Goal: Task Accomplishment & Management: Complete application form

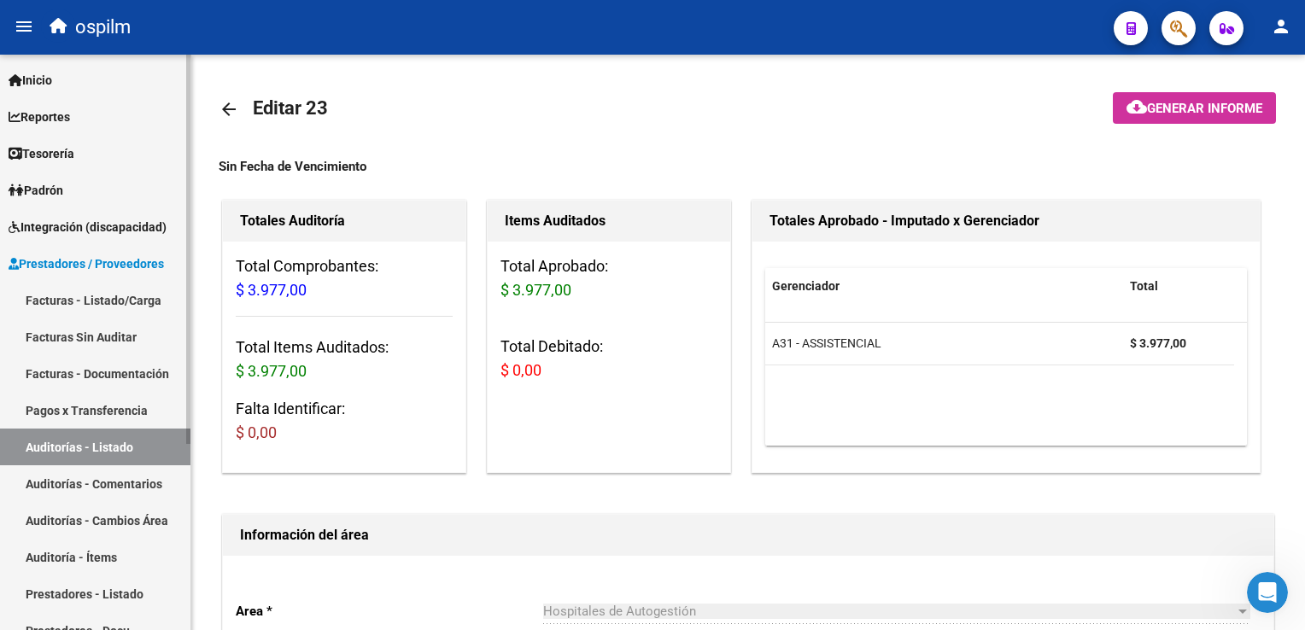
scroll to position [537, 0]
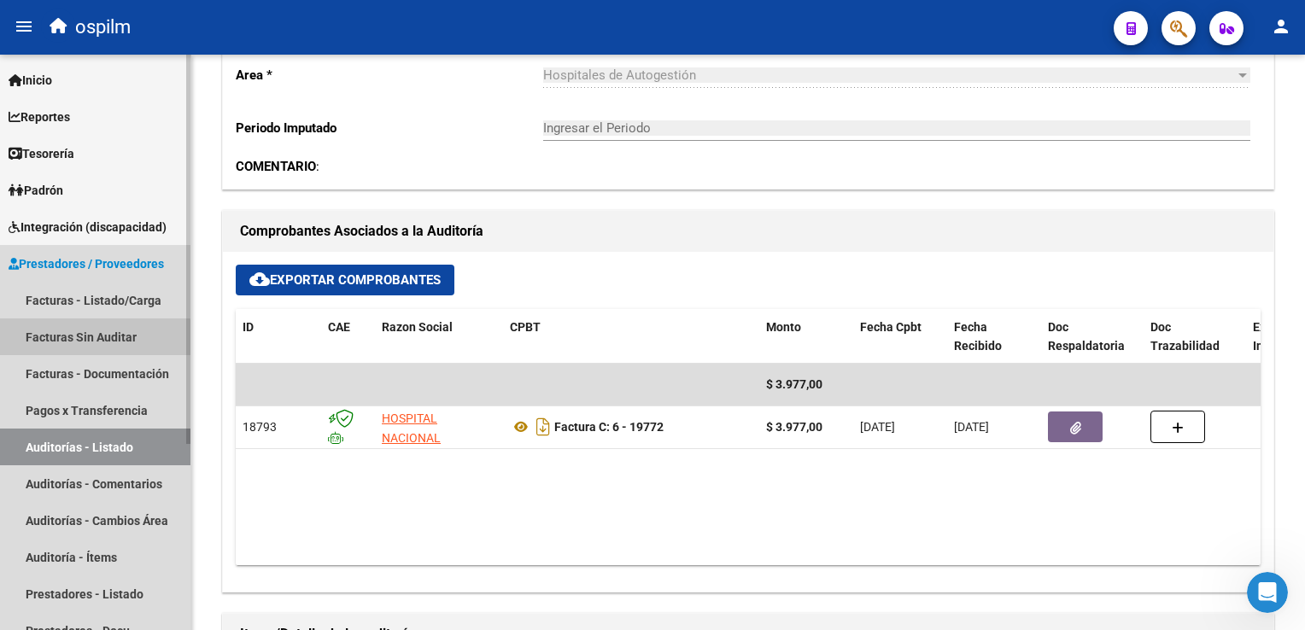
click at [93, 342] on link "Facturas Sin Auditar" at bounding box center [95, 337] width 191 height 37
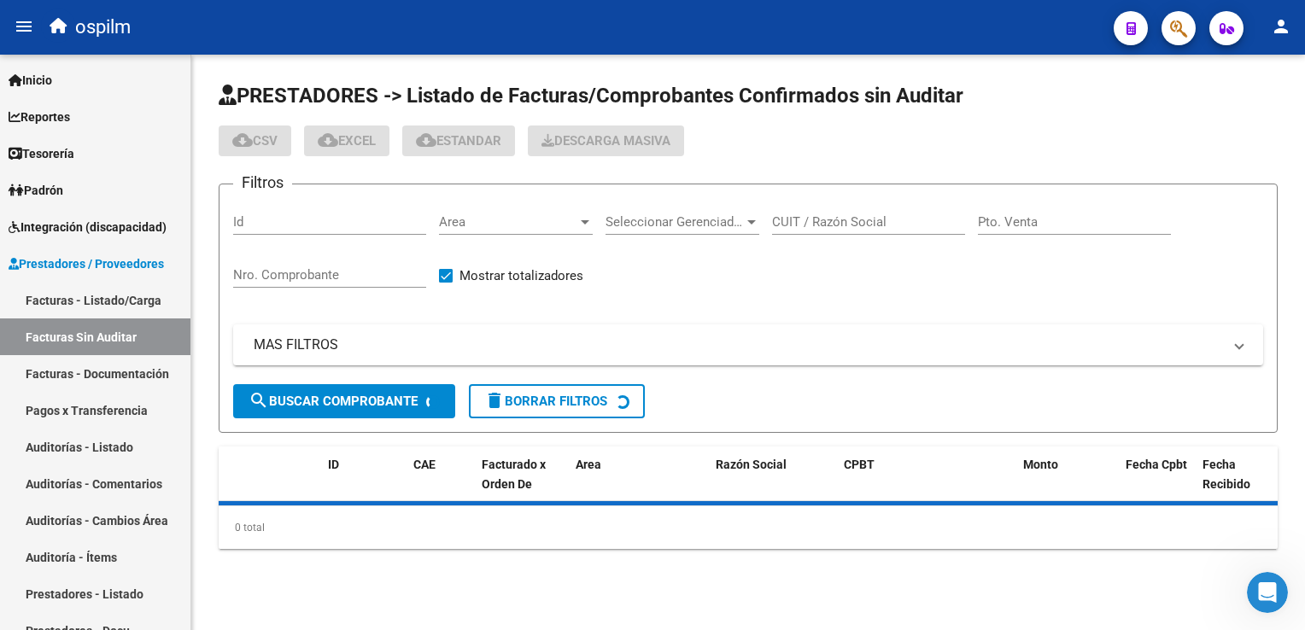
click at [343, 258] on div "Nro. Comprobante" at bounding box center [329, 269] width 193 height 37
click at [340, 267] on input "Nro. Comprobante" at bounding box center [329, 274] width 193 height 15
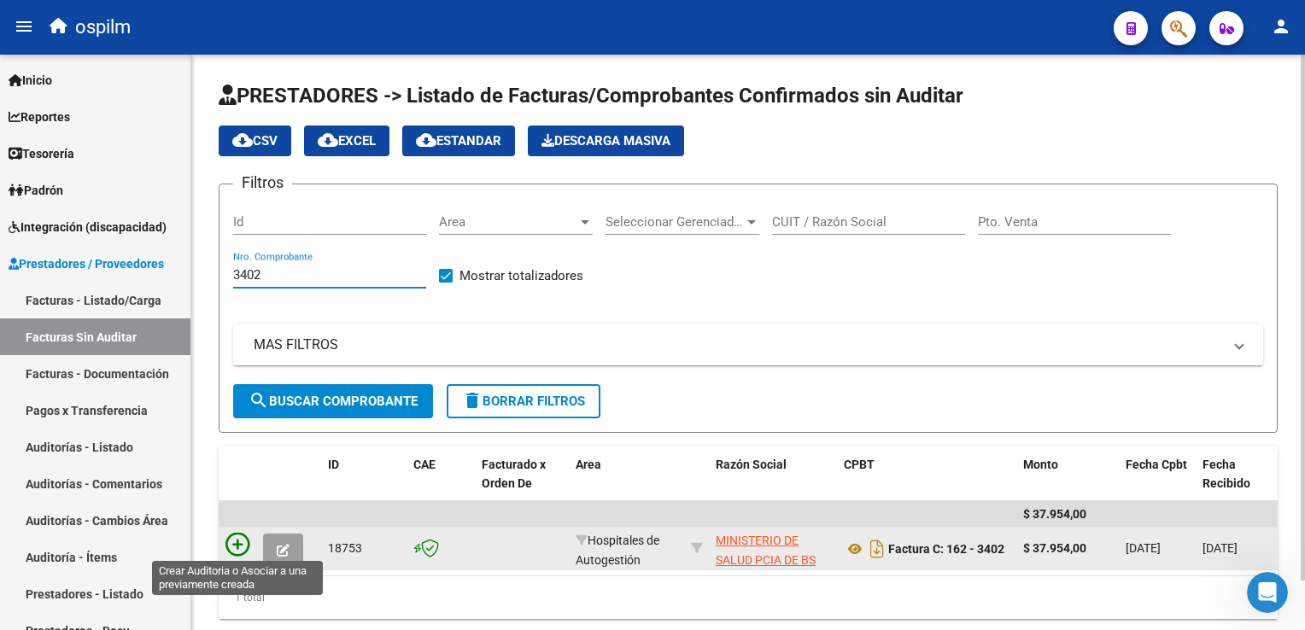
type input "3402"
click at [238, 541] on icon at bounding box center [238, 545] width 24 height 24
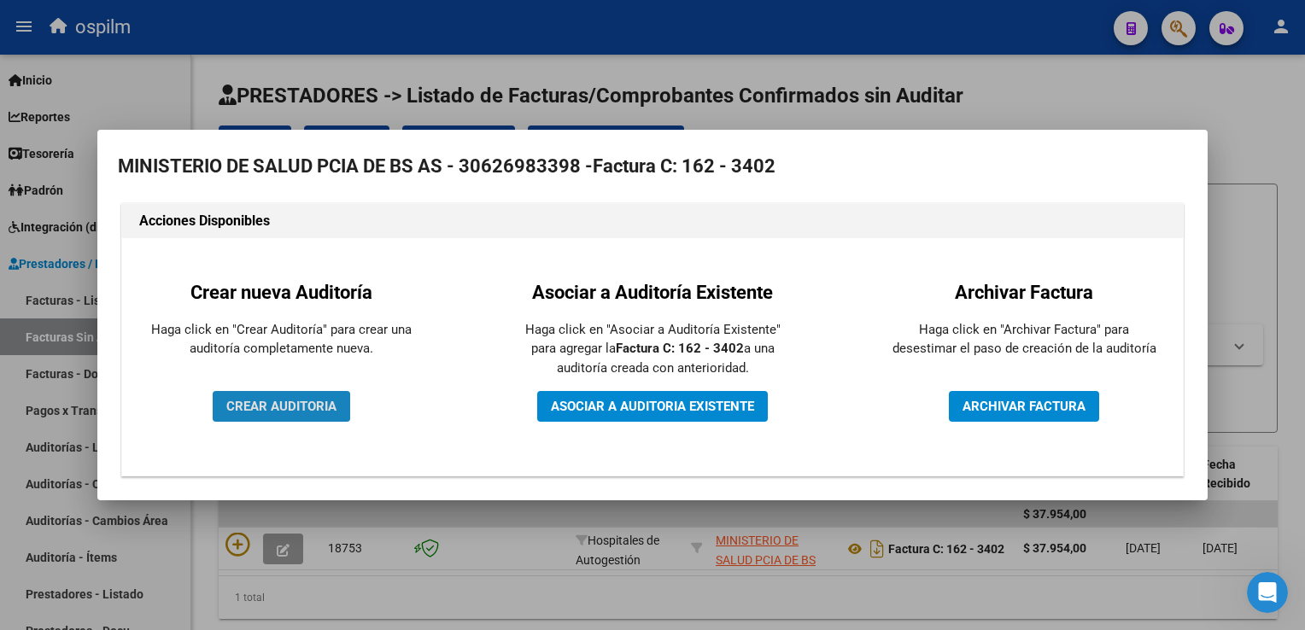
click at [279, 406] on span "CREAR AUDITORIA" at bounding box center [281, 406] width 110 height 15
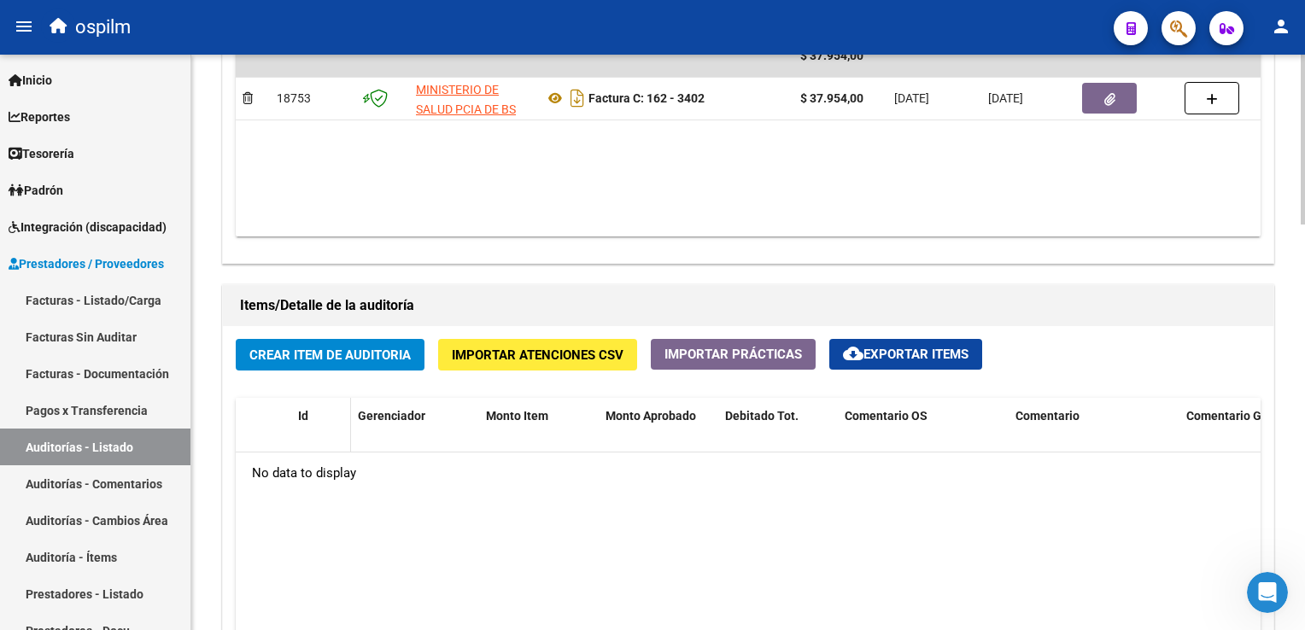
scroll to position [1025, 0]
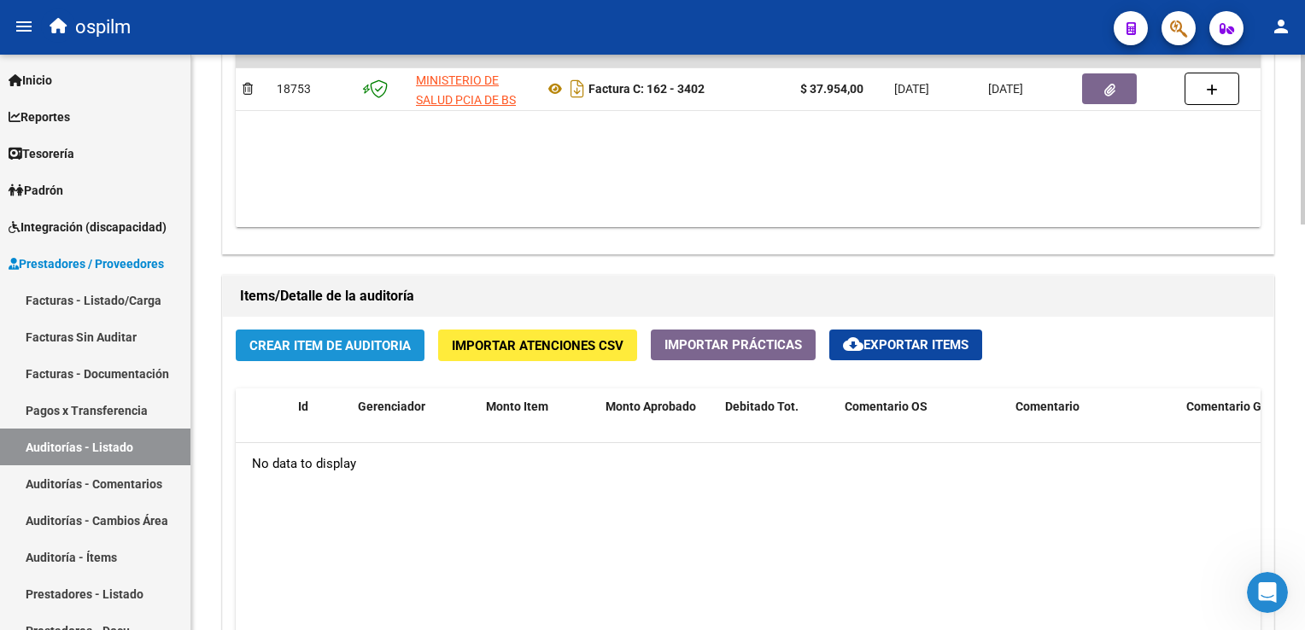
click at [328, 354] on button "Crear Item de Auditoria" at bounding box center [330, 346] width 189 height 32
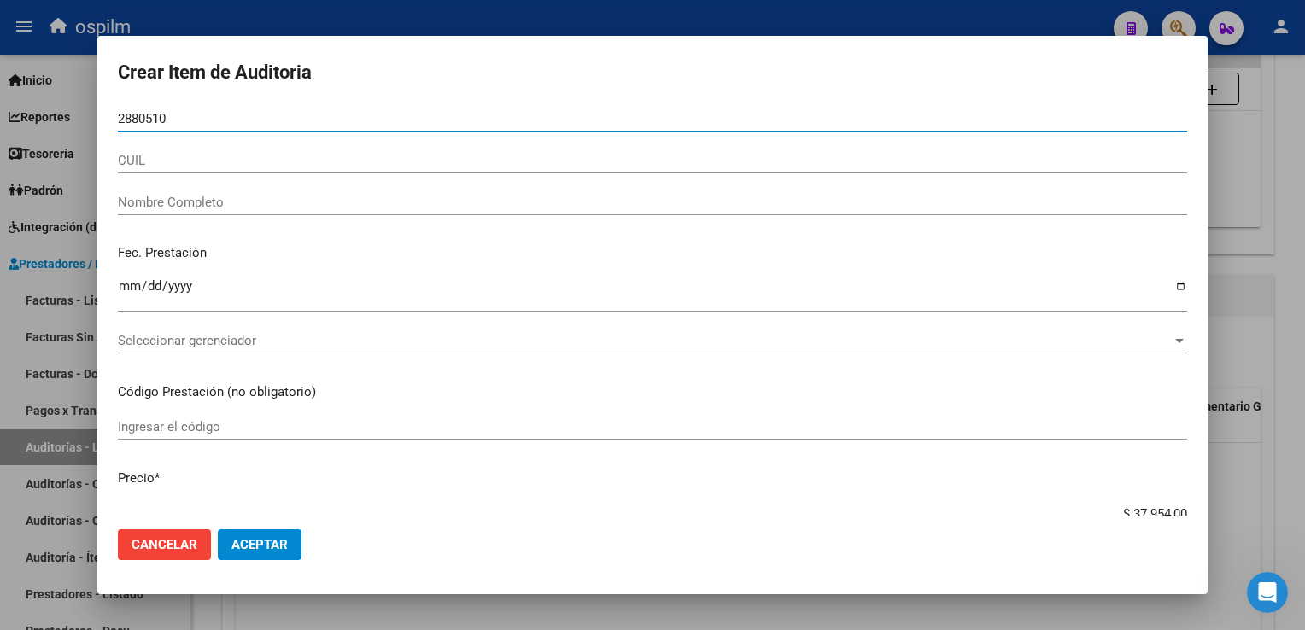
type input "28805108"
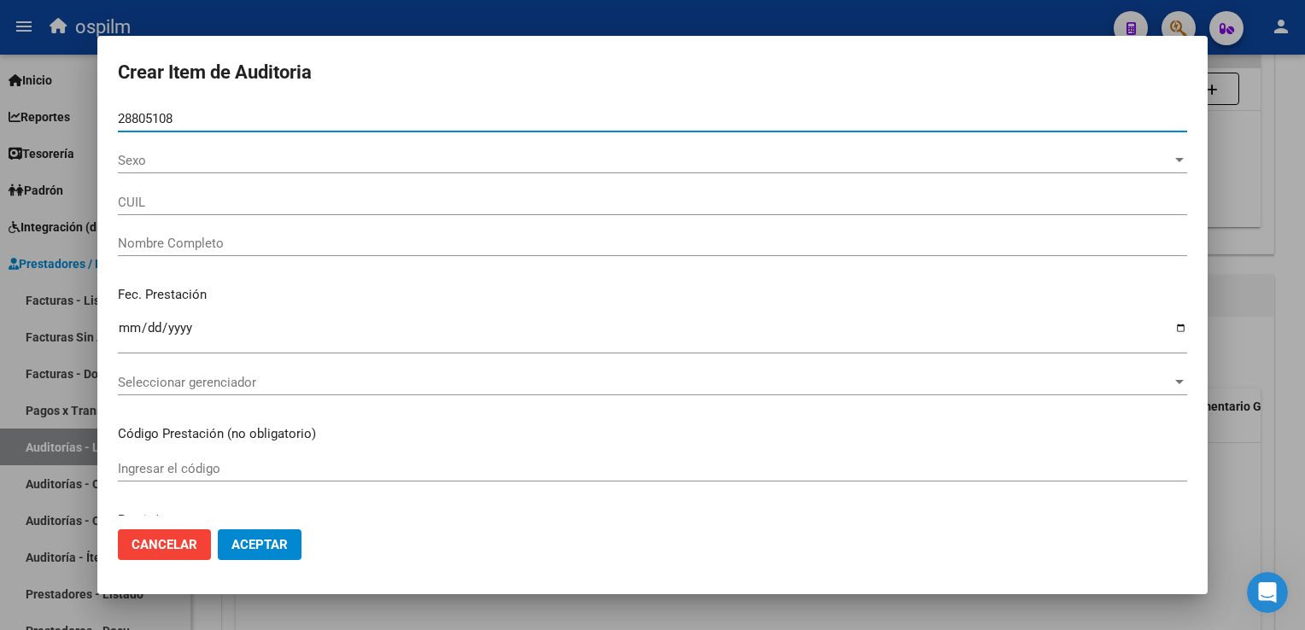
type input "27288051084"
type input "[PERSON_NAME] [PERSON_NAME]"
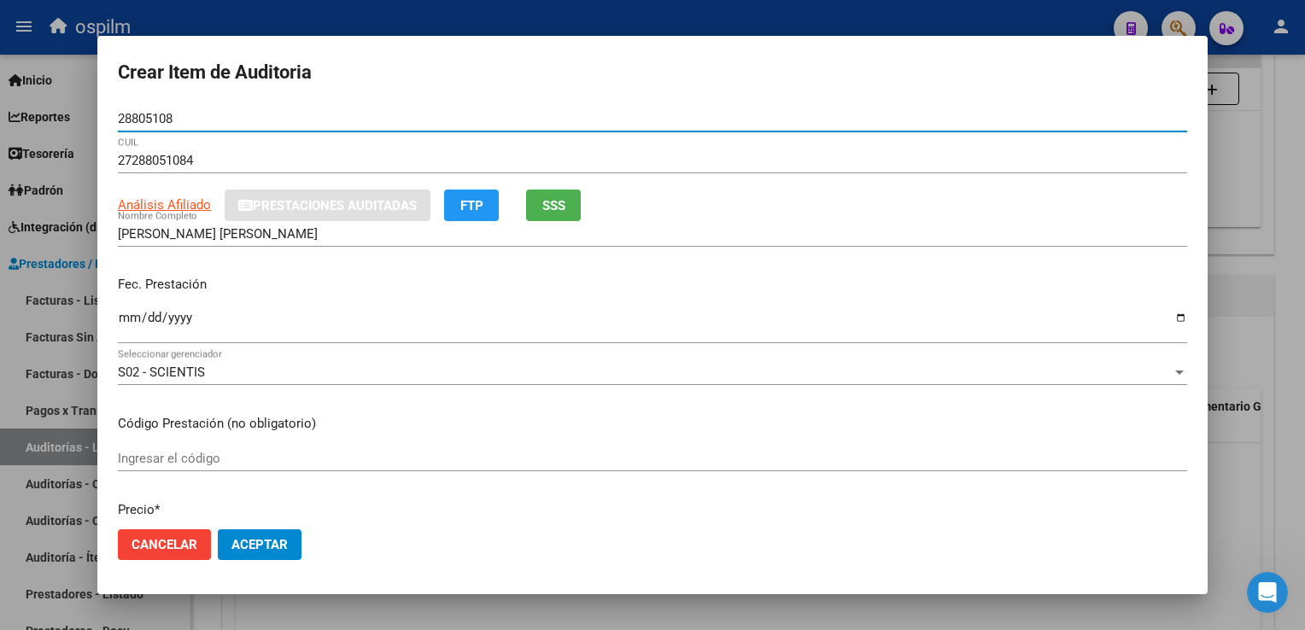
type input "28805108"
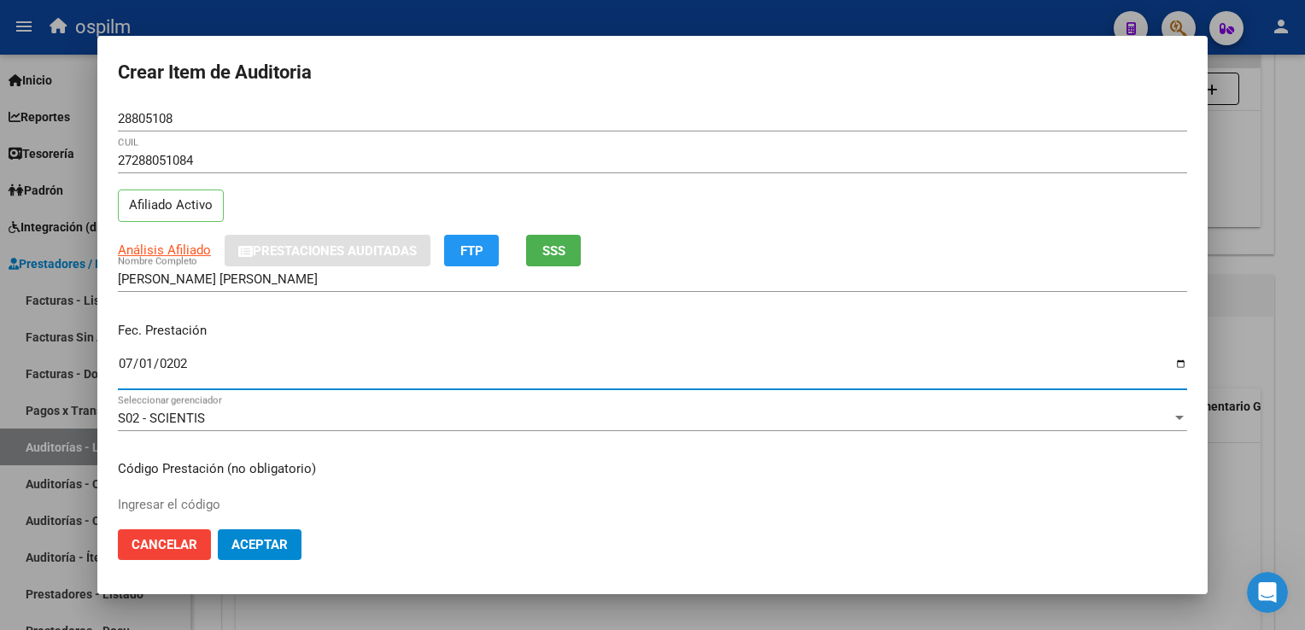
type input "[DATE]"
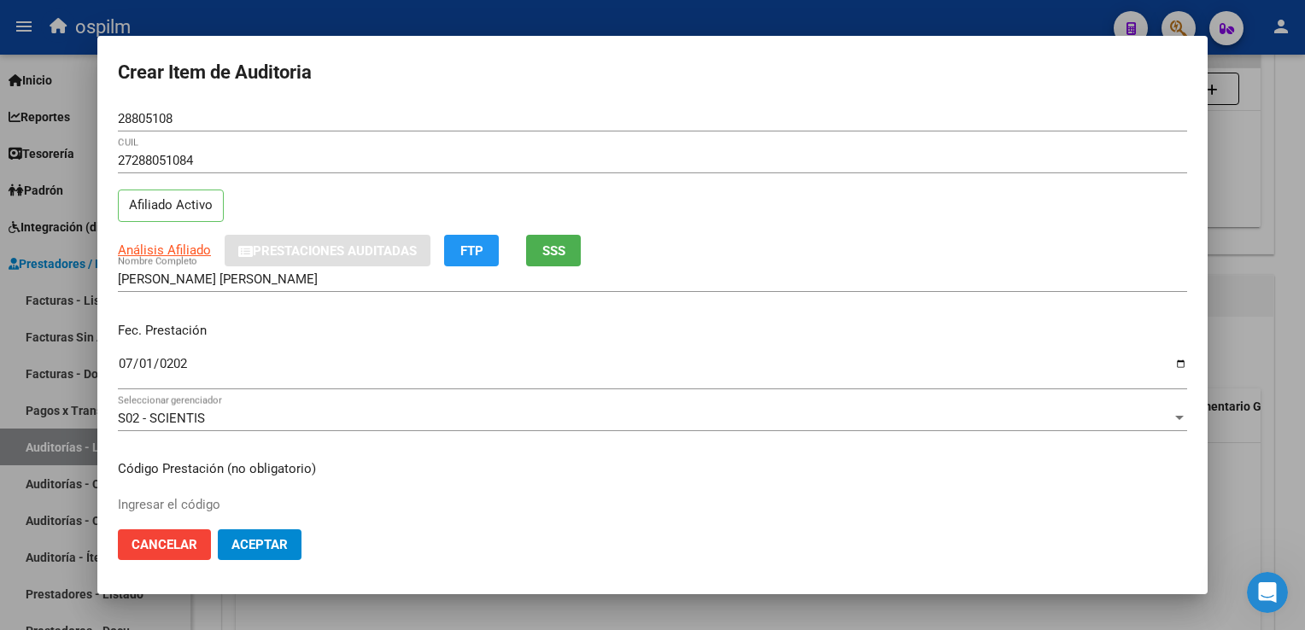
scroll to position [280, 0]
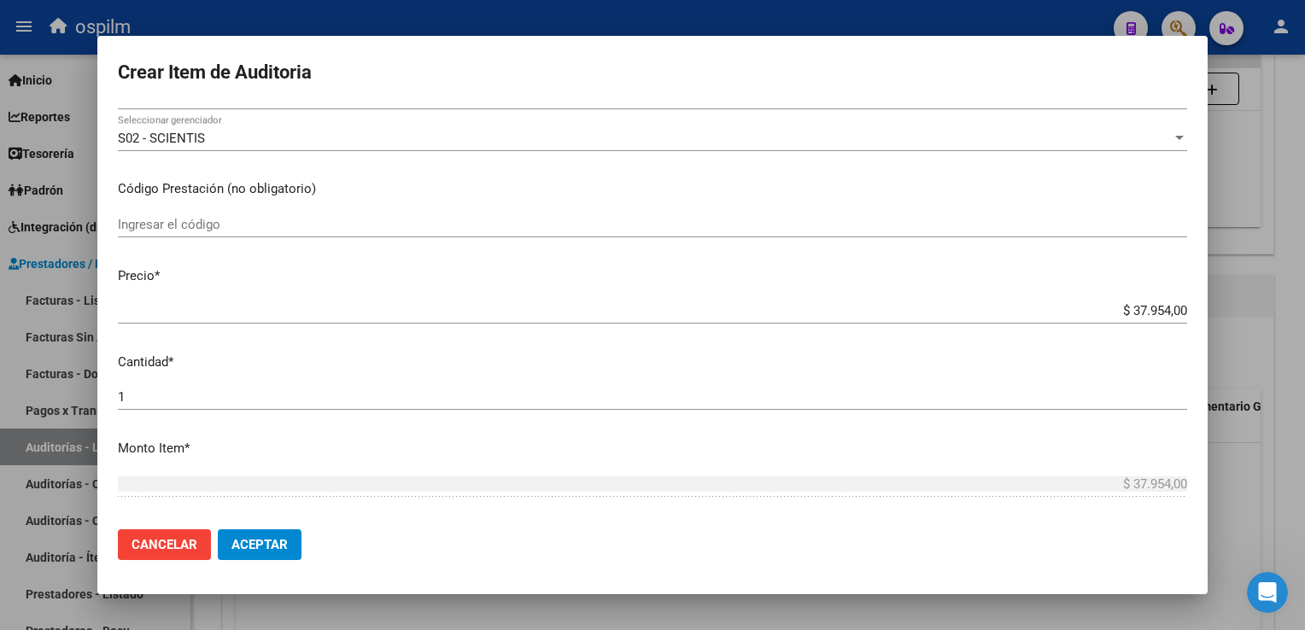
click at [566, 210] on mat-dialog-content "28805108 Nro Documento 27288051084 CUIL Afiliado Activo Análisis Afiliado Prest…" at bounding box center [652, 311] width 1111 height 410
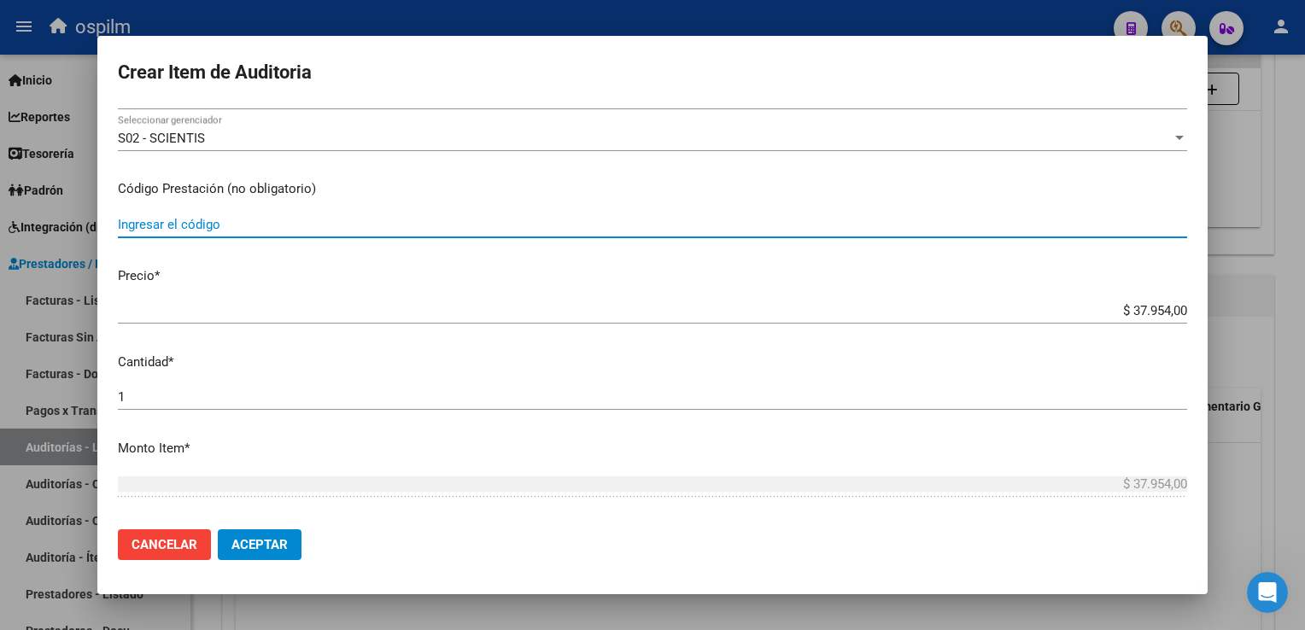
click at [208, 228] on input "Ingresar el código" at bounding box center [653, 224] width 1070 height 15
type input "1190109"
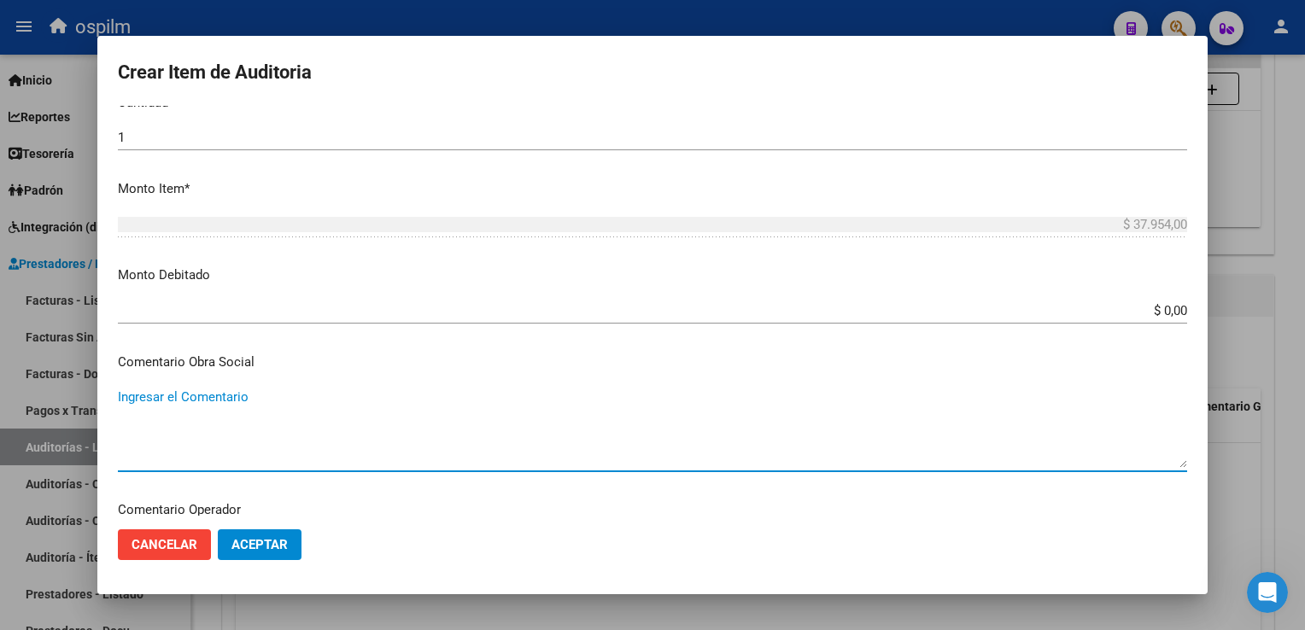
scroll to position [774, 0]
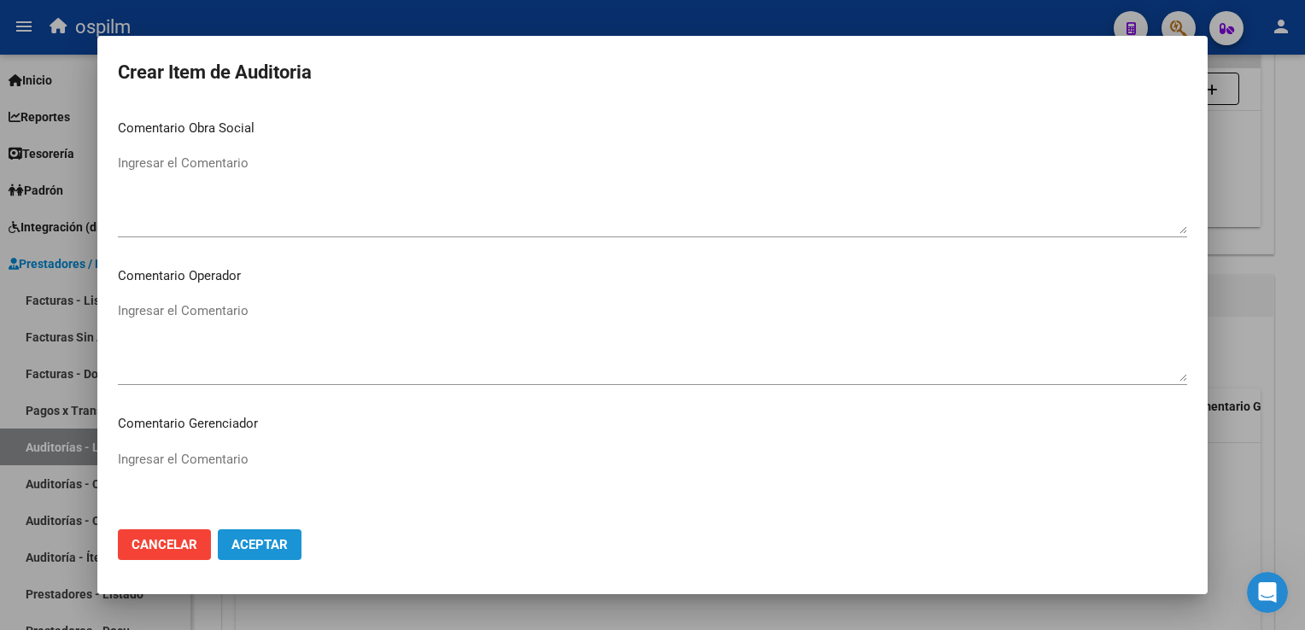
click at [267, 545] on span "Aceptar" at bounding box center [260, 544] width 56 height 15
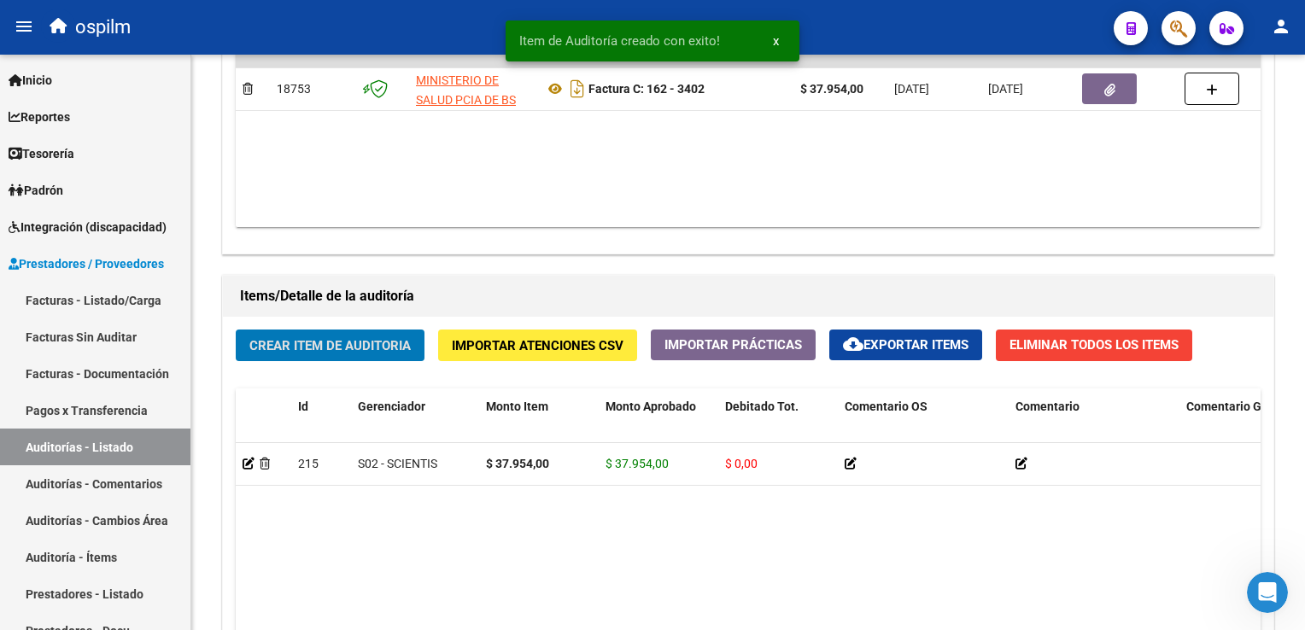
scroll to position [1026, 0]
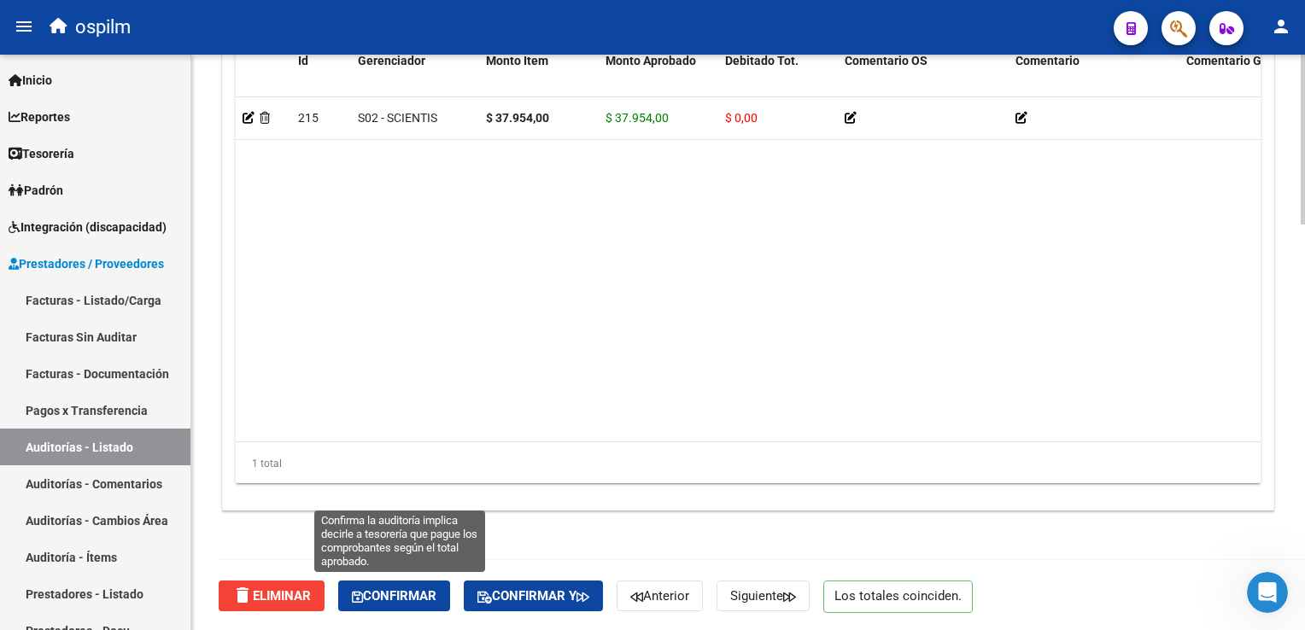
click at [390, 593] on span "Confirmar" at bounding box center [394, 596] width 85 height 15
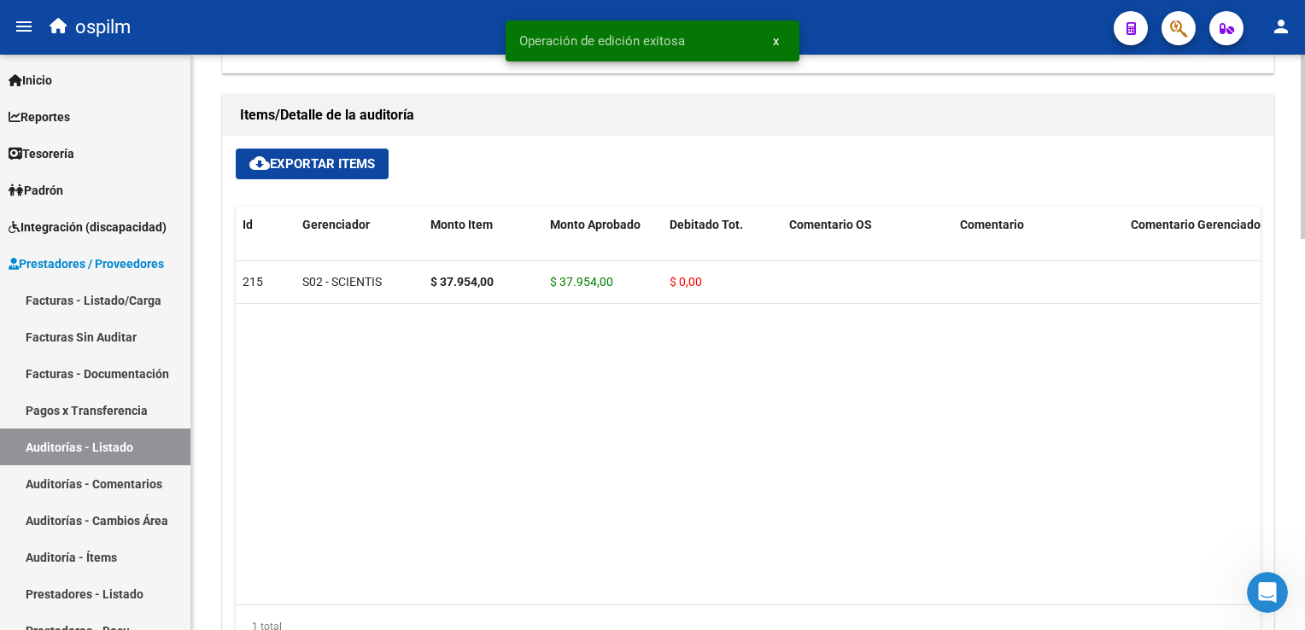
scroll to position [1049, 0]
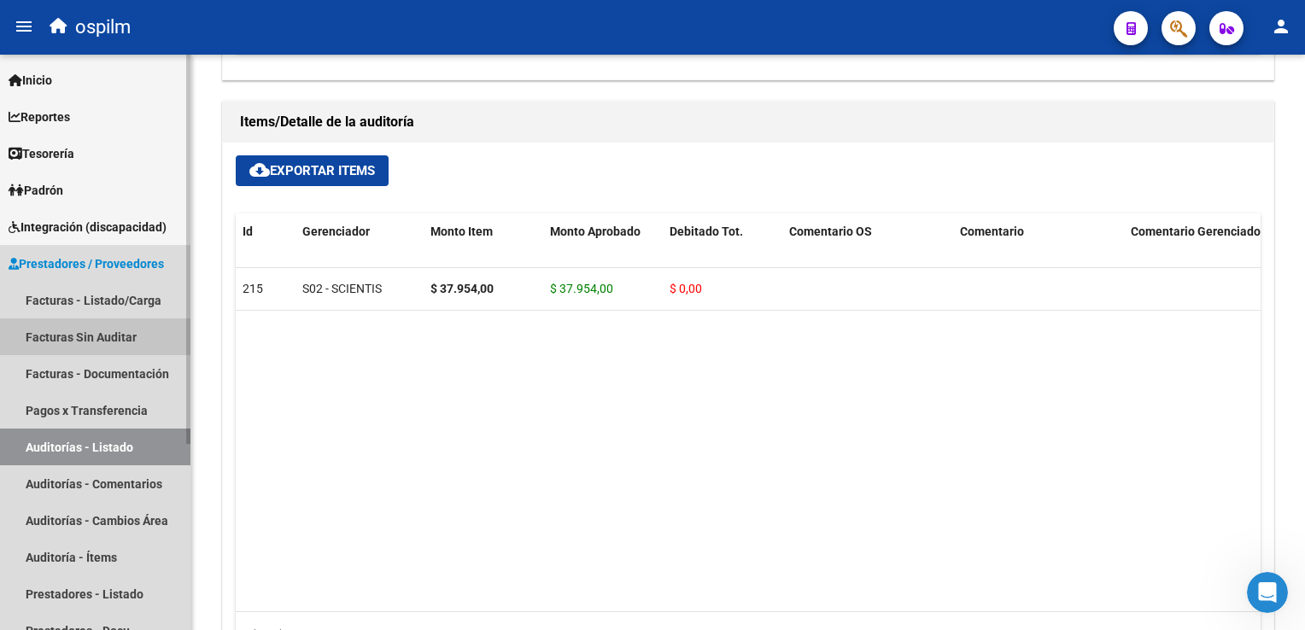
click at [67, 333] on link "Facturas Sin Auditar" at bounding box center [95, 337] width 191 height 37
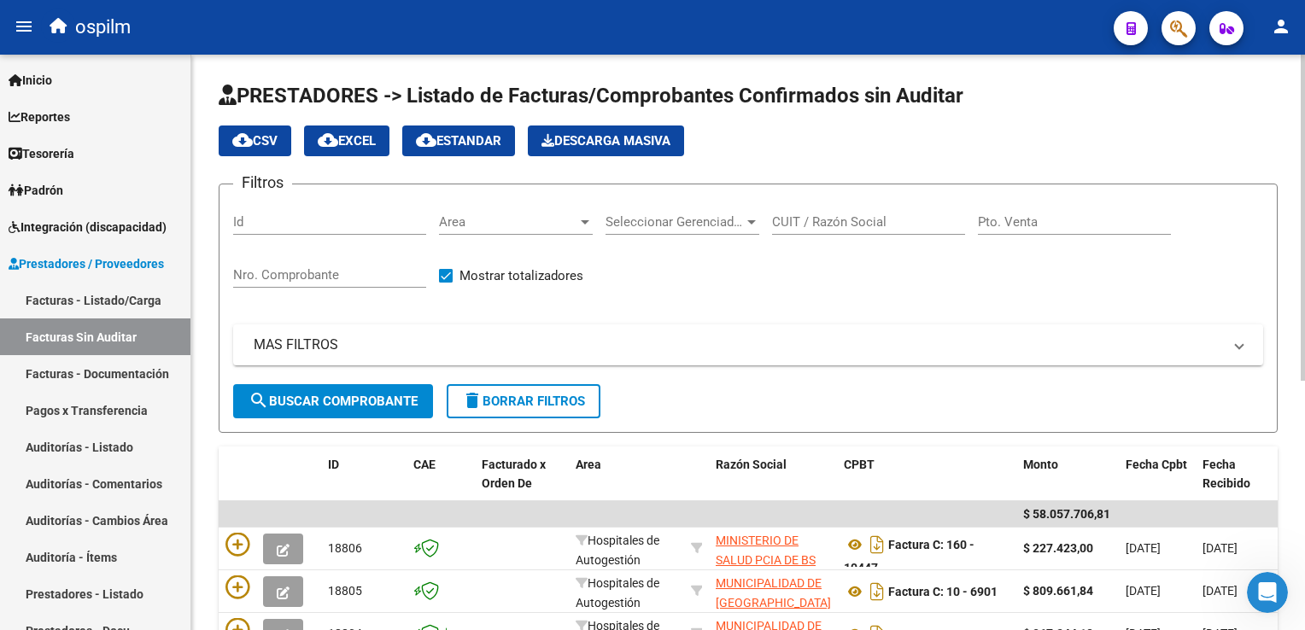
click at [248, 267] on input "Nro. Comprobante" at bounding box center [329, 274] width 193 height 15
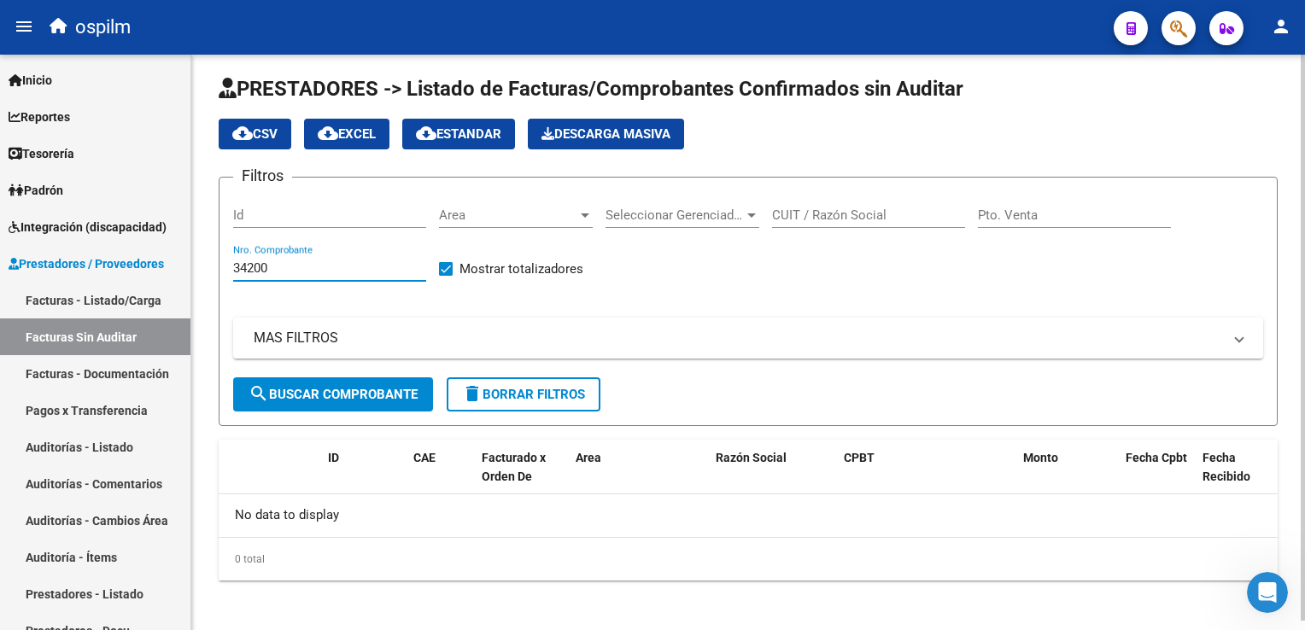
scroll to position [9, 0]
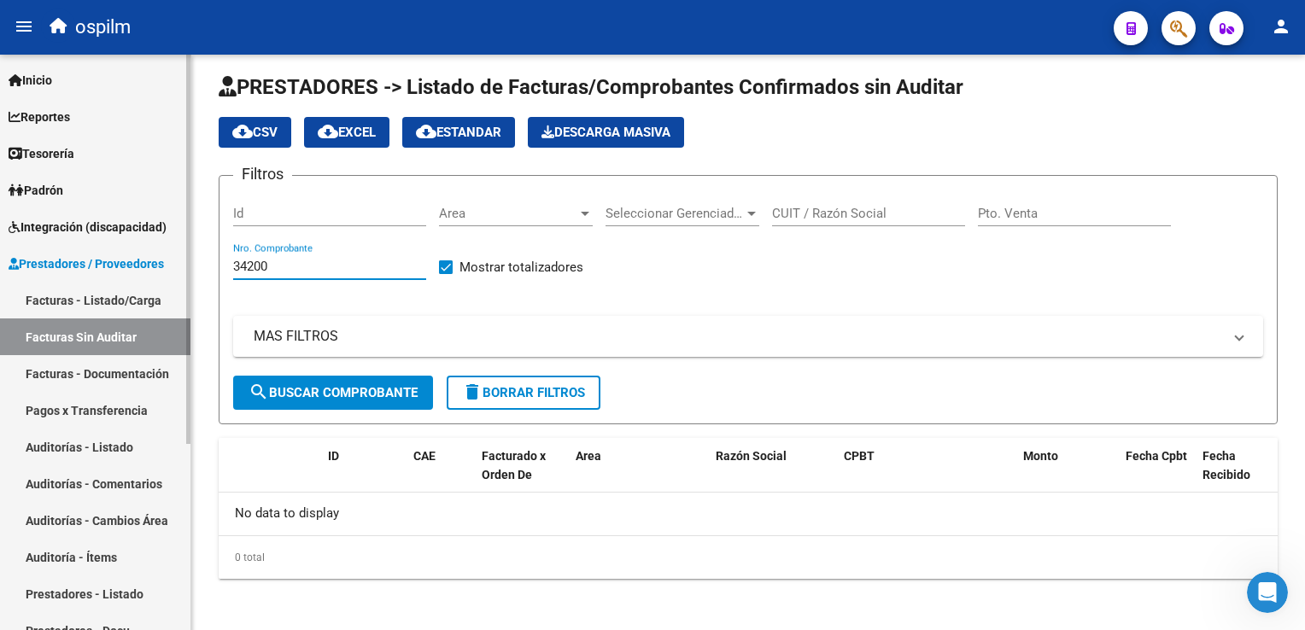
type input "34200"
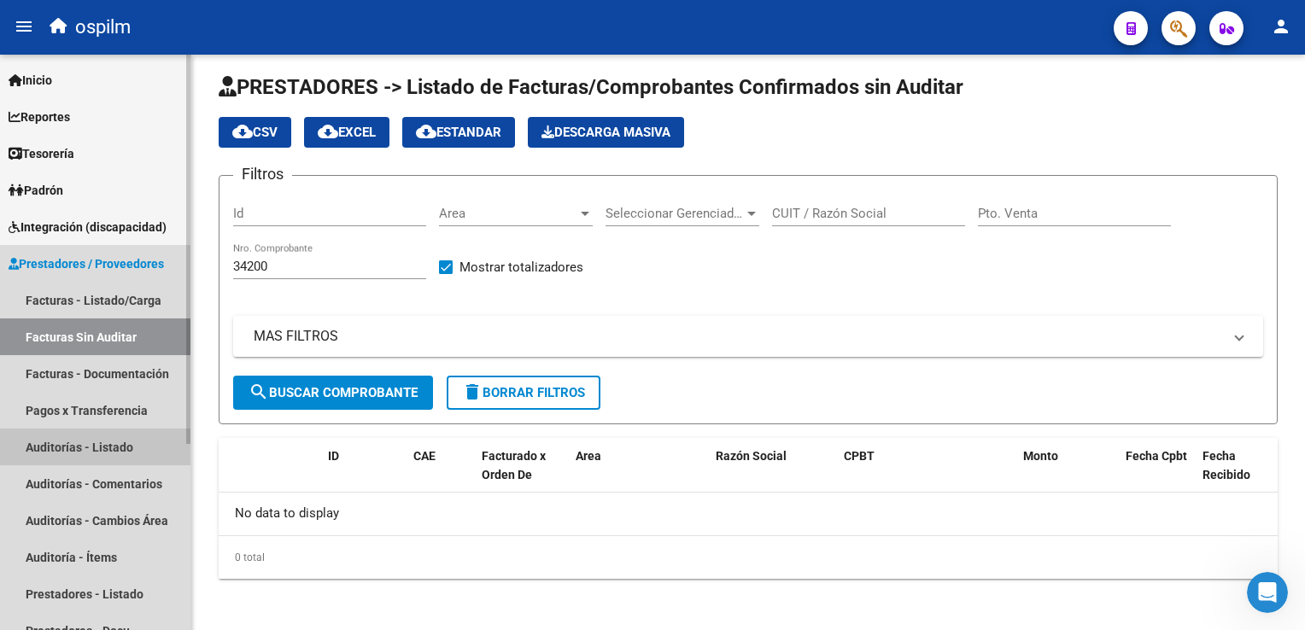
click at [51, 454] on link "Auditorías - Listado" at bounding box center [95, 447] width 191 height 37
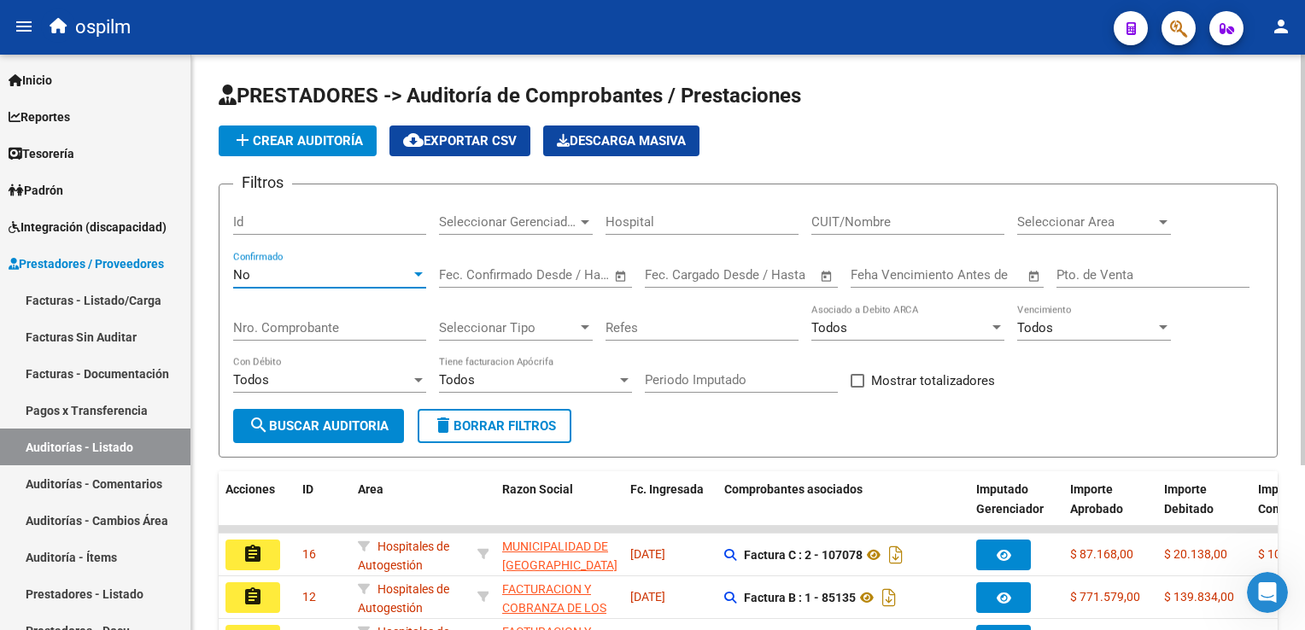
click at [257, 275] on div "No" at bounding box center [322, 274] width 178 height 15
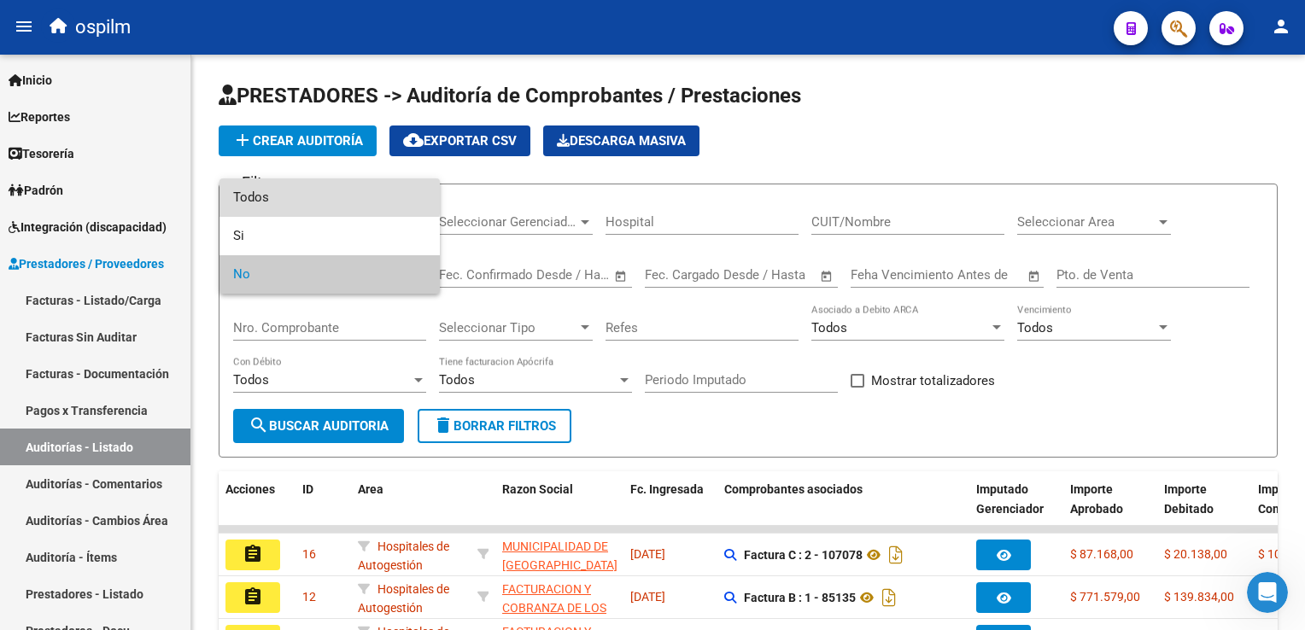
click at [297, 193] on span "Todos" at bounding box center [329, 198] width 193 height 38
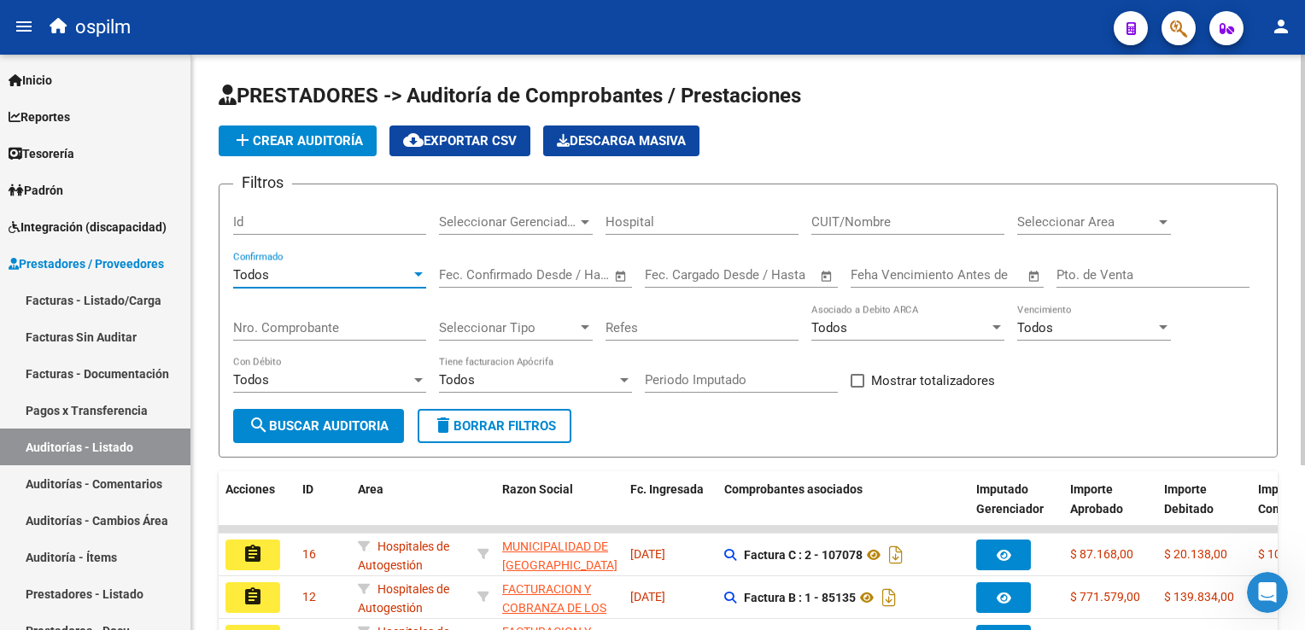
click at [267, 329] on input "Nro. Comprobante" at bounding box center [329, 327] width 193 height 15
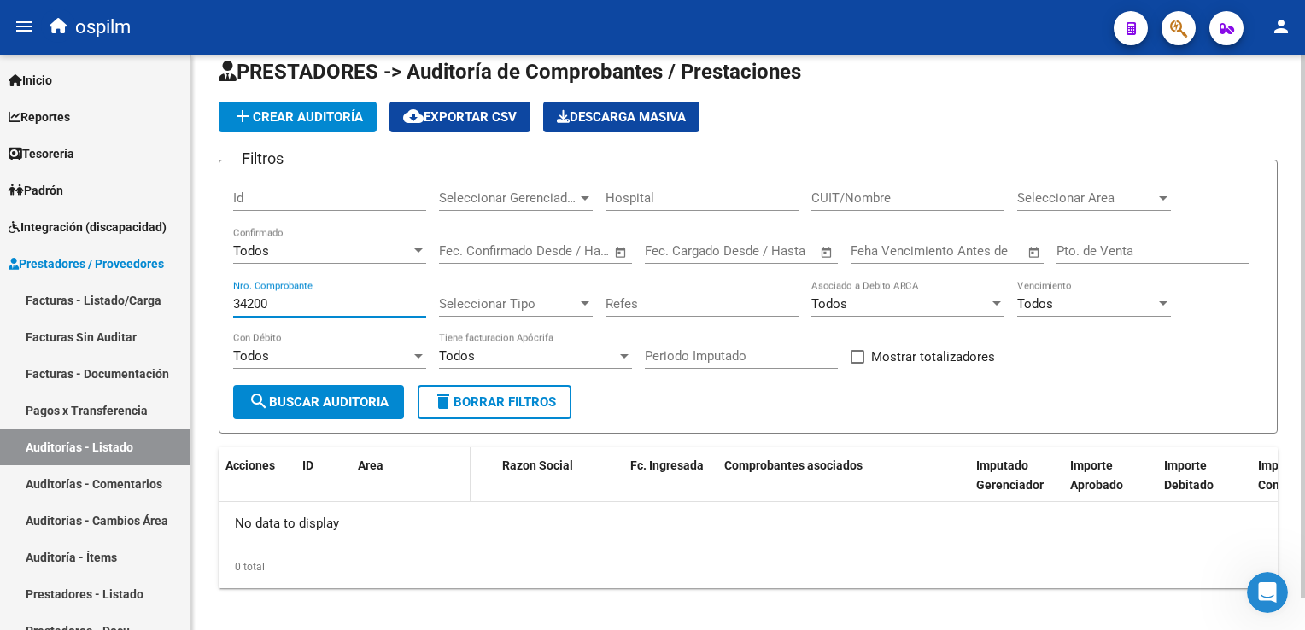
scroll to position [34, 0]
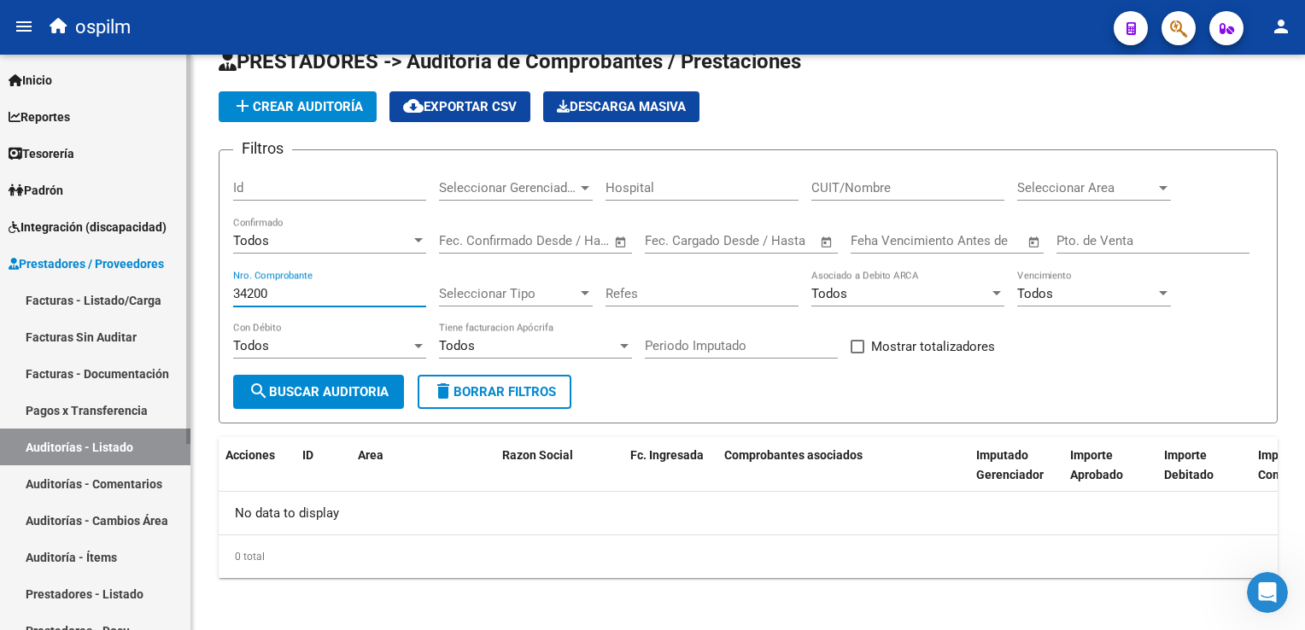
type input "34200"
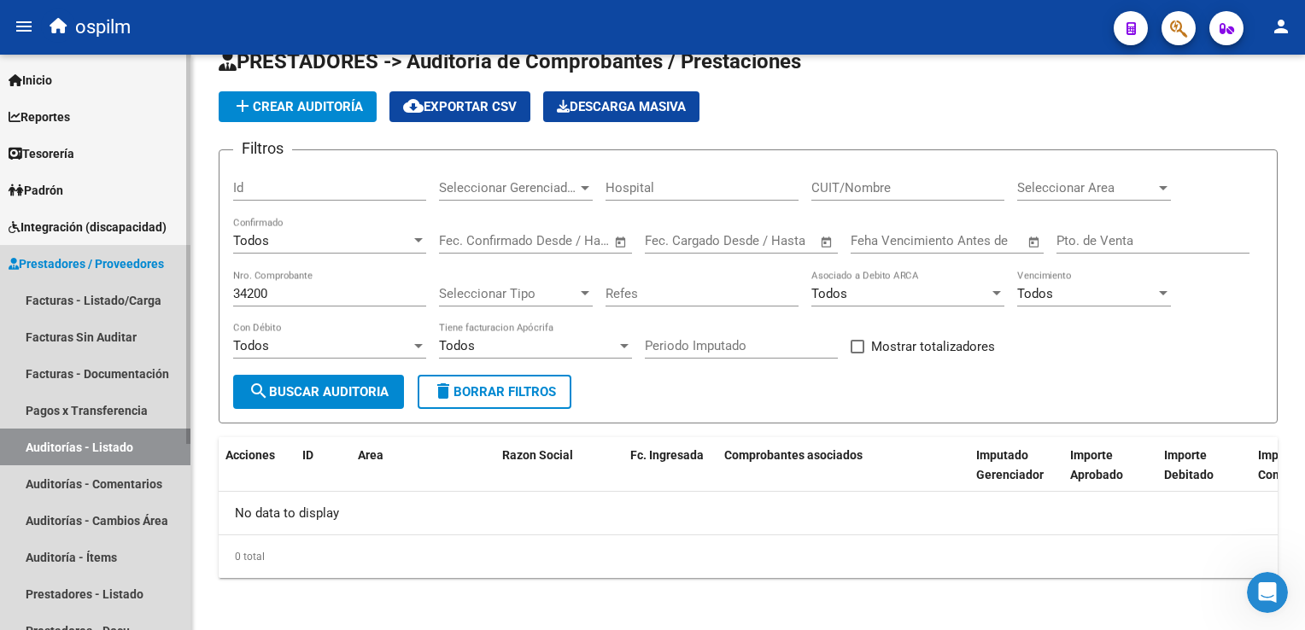
click at [85, 452] on link "Auditorías - Listado" at bounding box center [95, 447] width 191 height 37
click at [106, 296] on link "Facturas - Listado/Carga" at bounding box center [95, 300] width 191 height 37
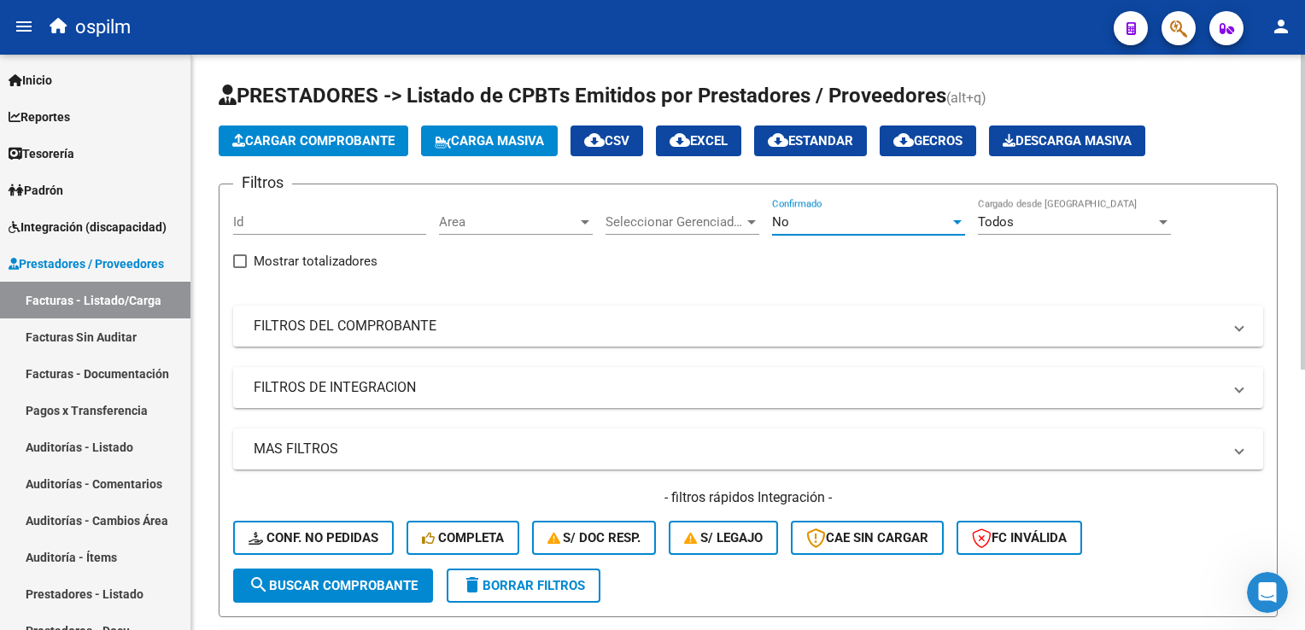
click at [895, 217] on div "No" at bounding box center [861, 221] width 178 height 15
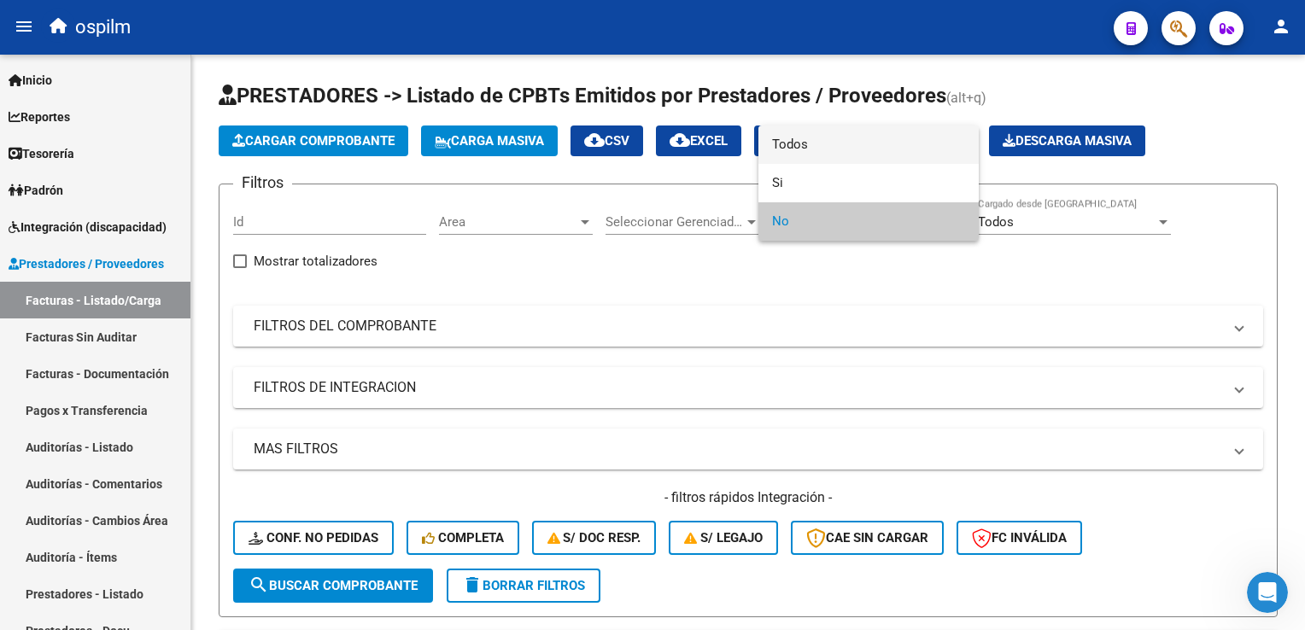
click at [830, 148] on span "Todos" at bounding box center [868, 145] width 193 height 38
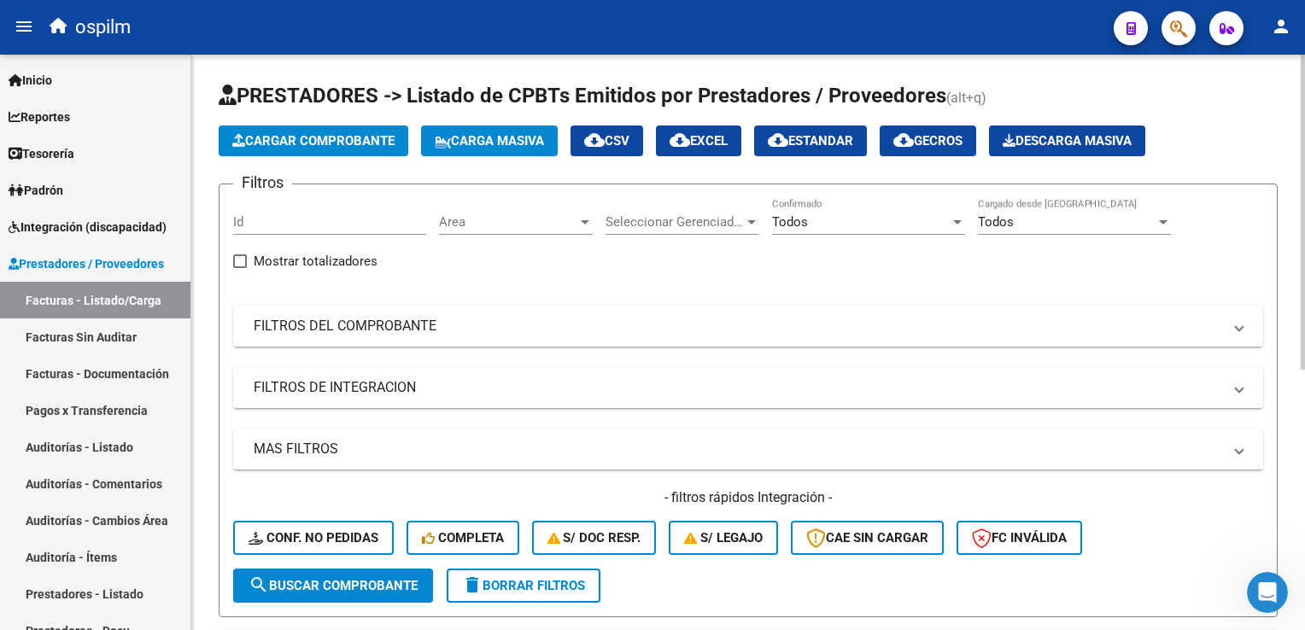
click at [290, 323] on mat-panel-title "FILTROS DEL COMPROBANTE" at bounding box center [738, 326] width 969 height 19
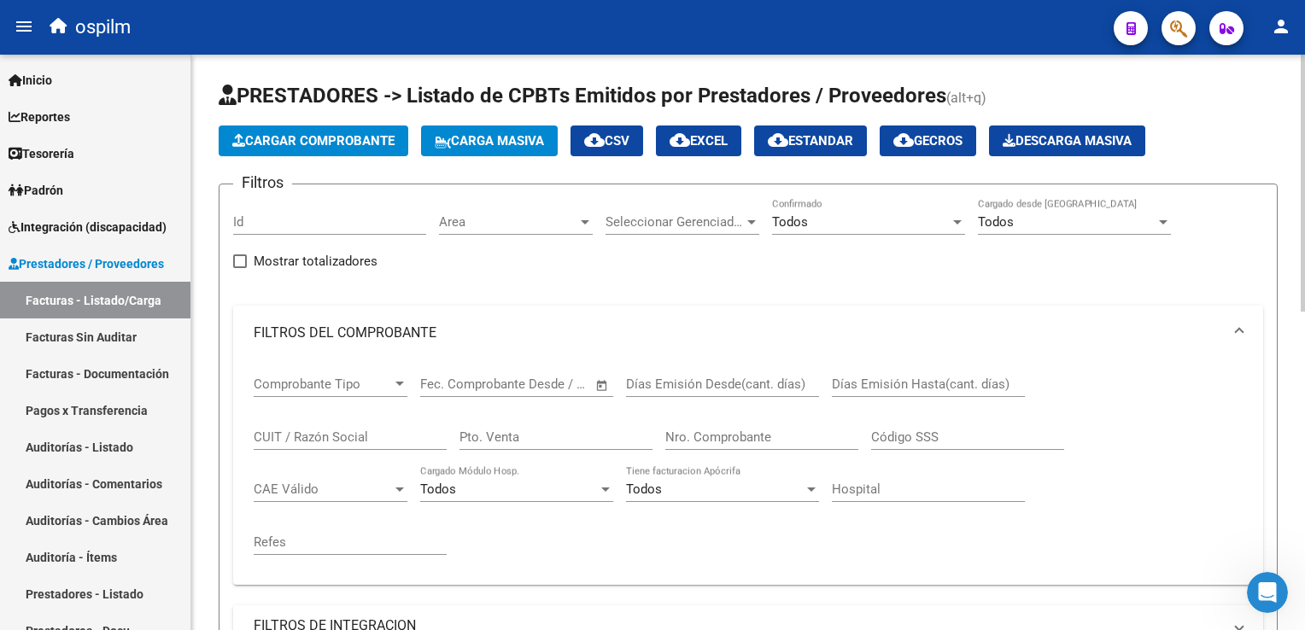
click at [687, 432] on input "Nro. Comprobante" at bounding box center [762, 437] width 193 height 15
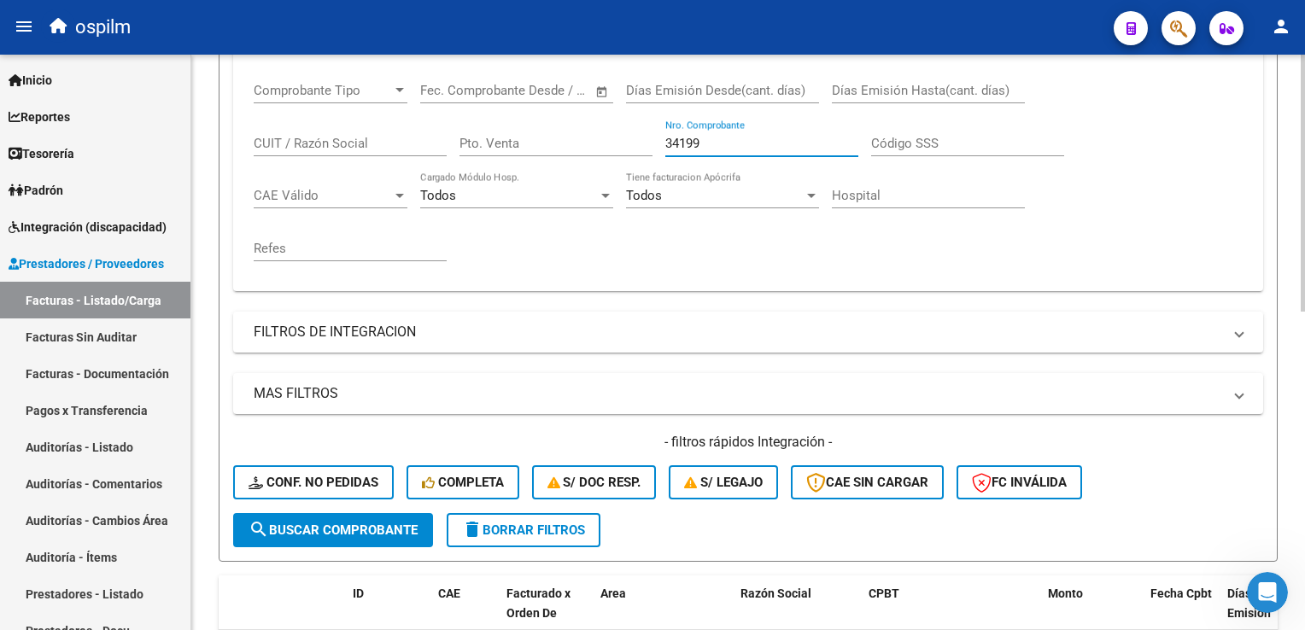
scroll to position [342, 0]
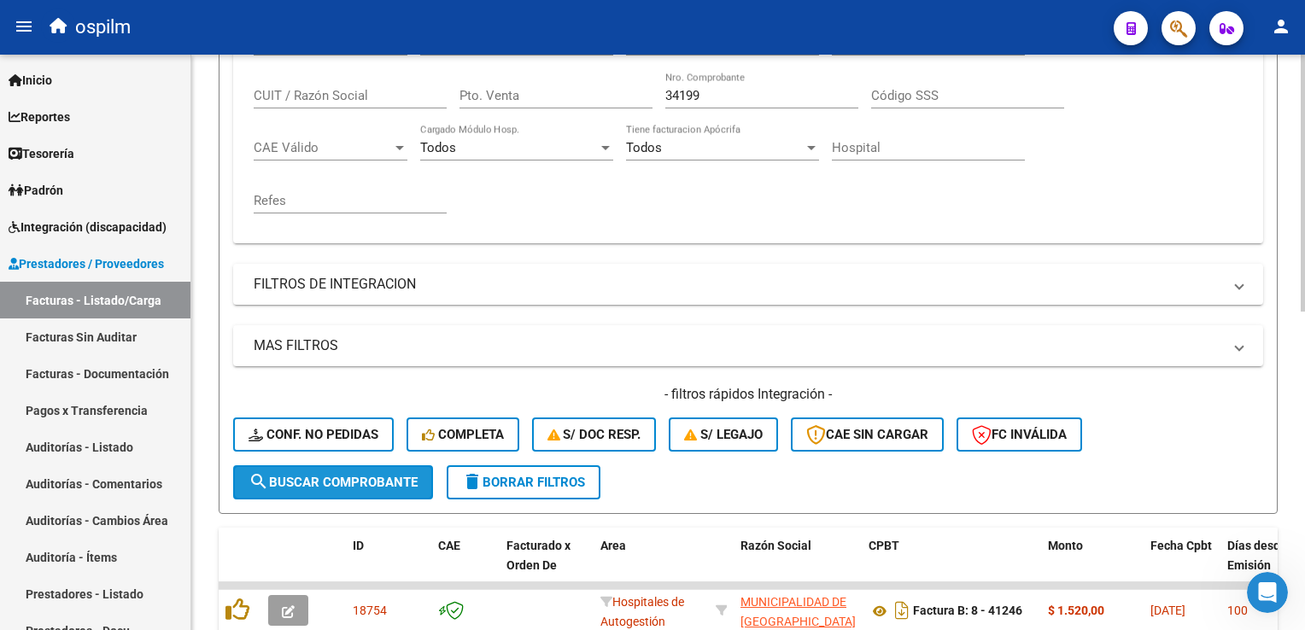
click at [318, 477] on span "search Buscar Comprobante" at bounding box center [333, 482] width 169 height 15
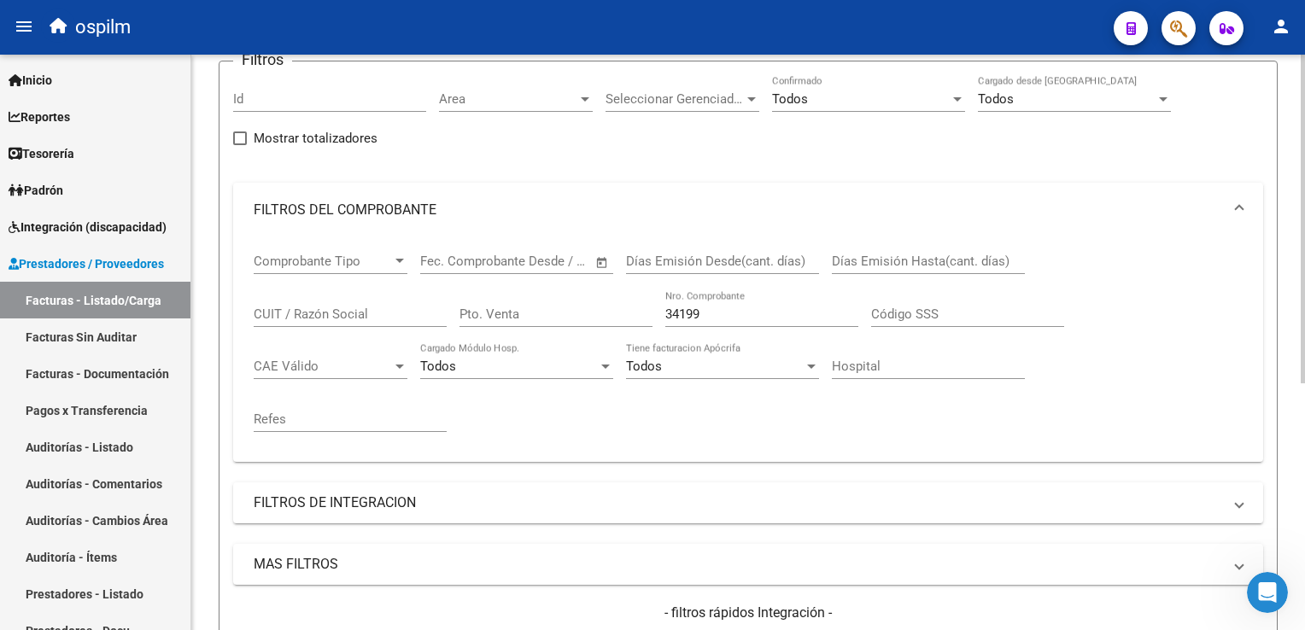
scroll to position [85, 0]
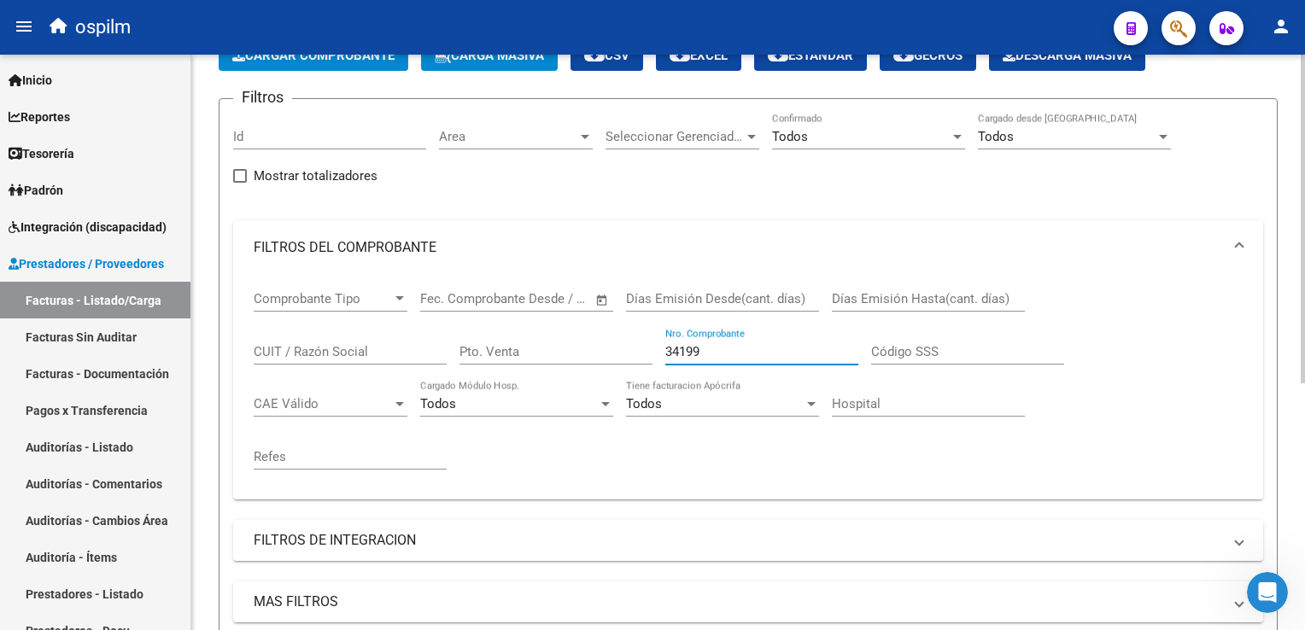
drag, startPoint x: 704, startPoint y: 354, endPoint x: 681, endPoint y: 346, distance: 24.3
click at [681, 346] on input "34199" at bounding box center [762, 351] width 193 height 15
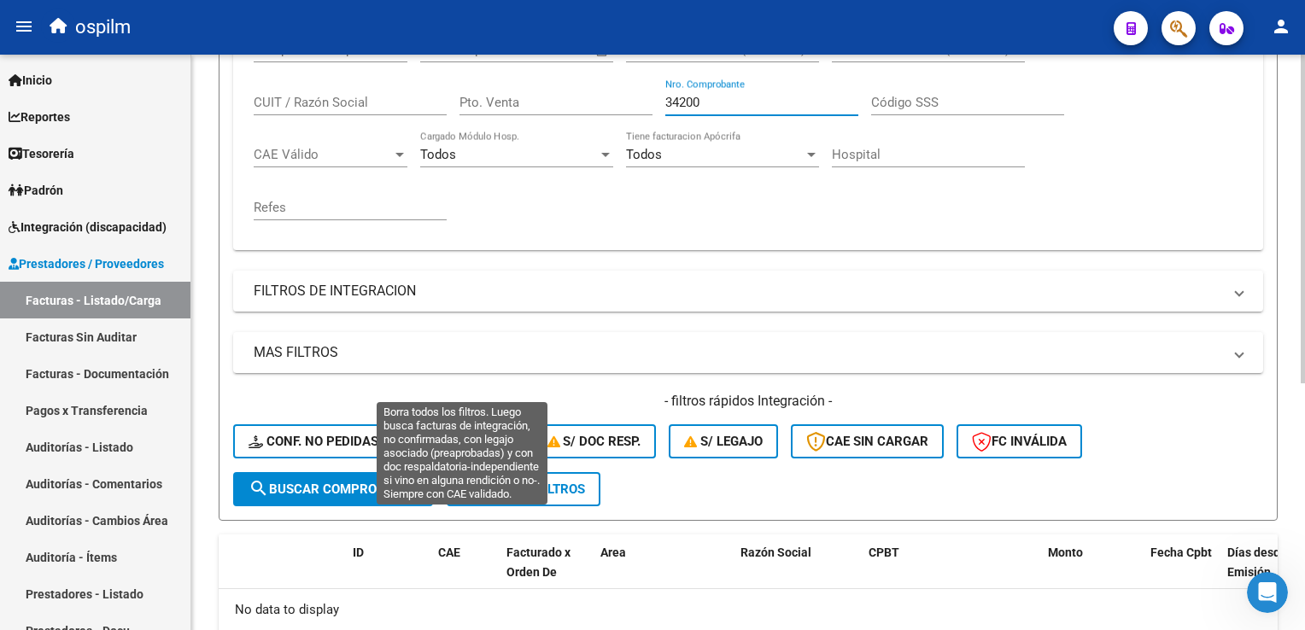
scroll to position [342, 0]
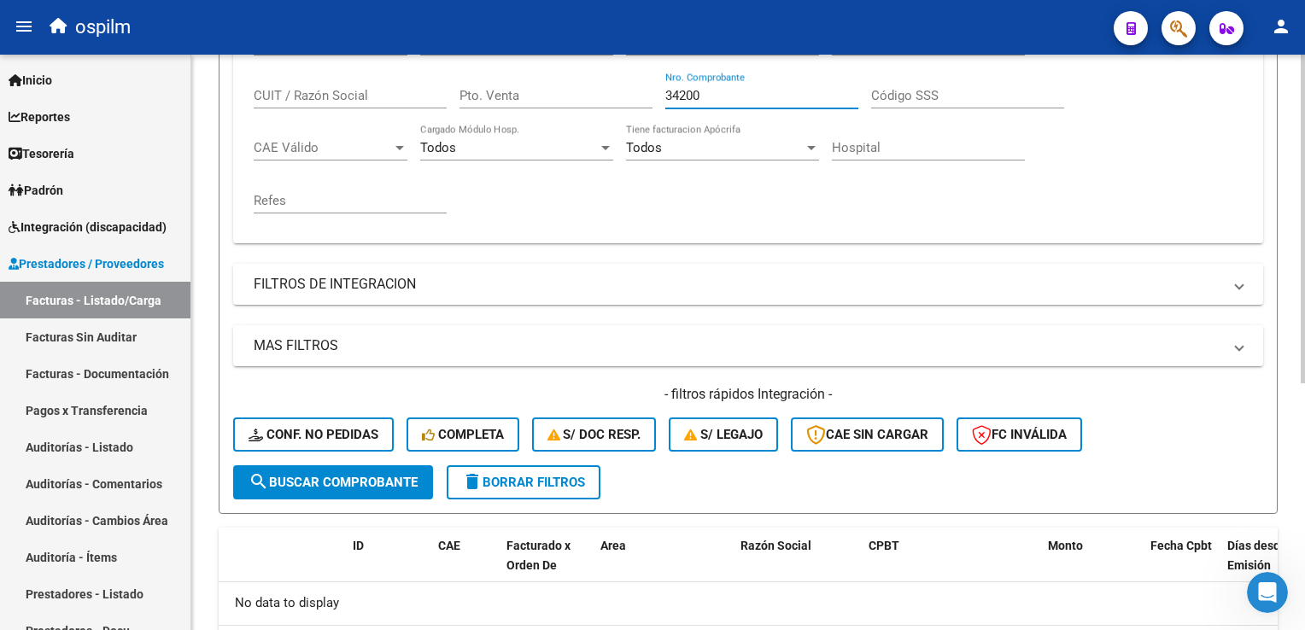
type input "34200"
click at [311, 477] on span "search Buscar Comprobante" at bounding box center [333, 482] width 169 height 15
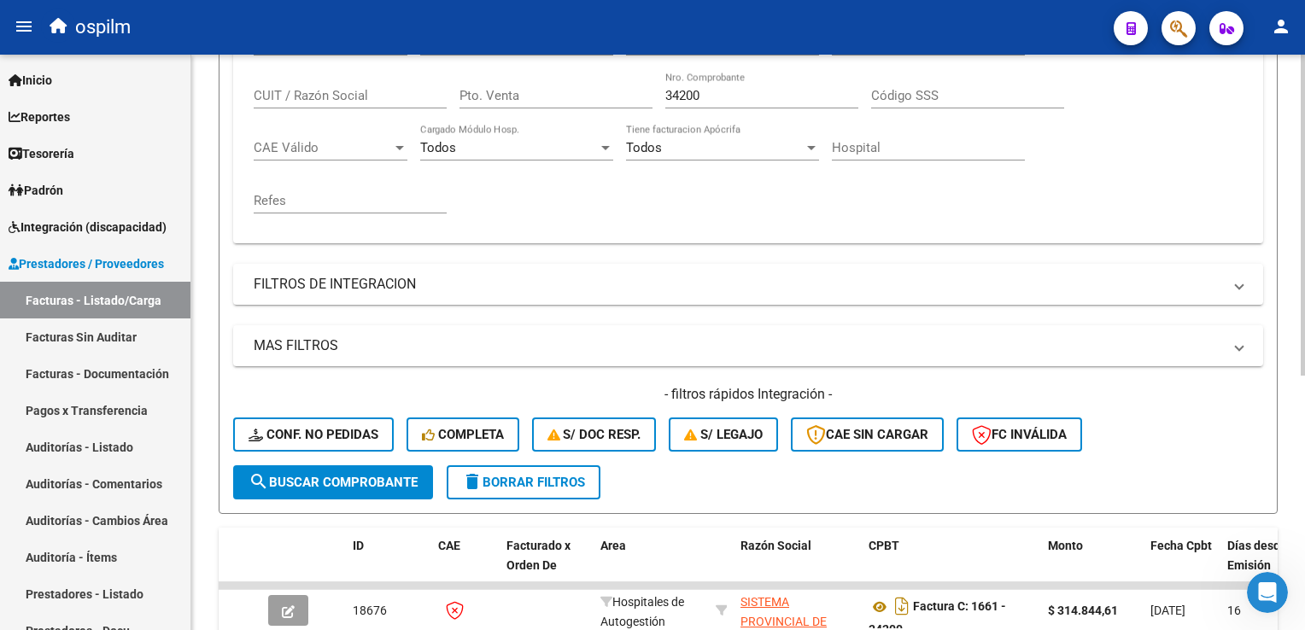
scroll to position [456, 0]
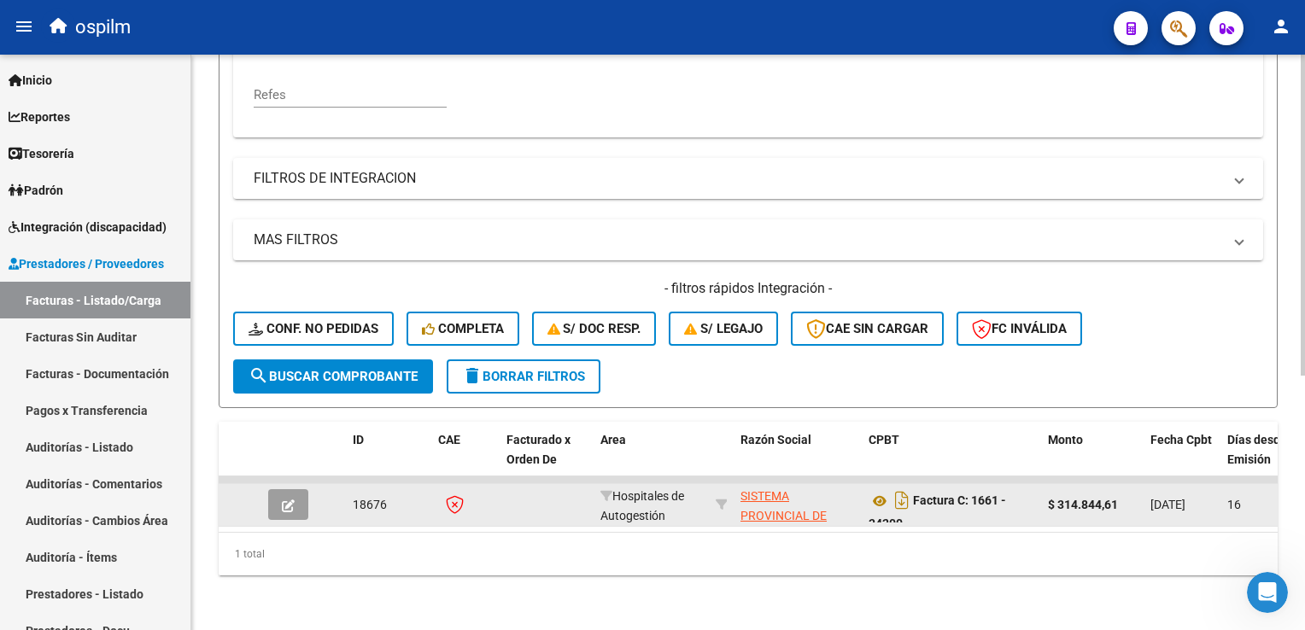
click at [288, 500] on icon "button" at bounding box center [288, 506] width 13 height 13
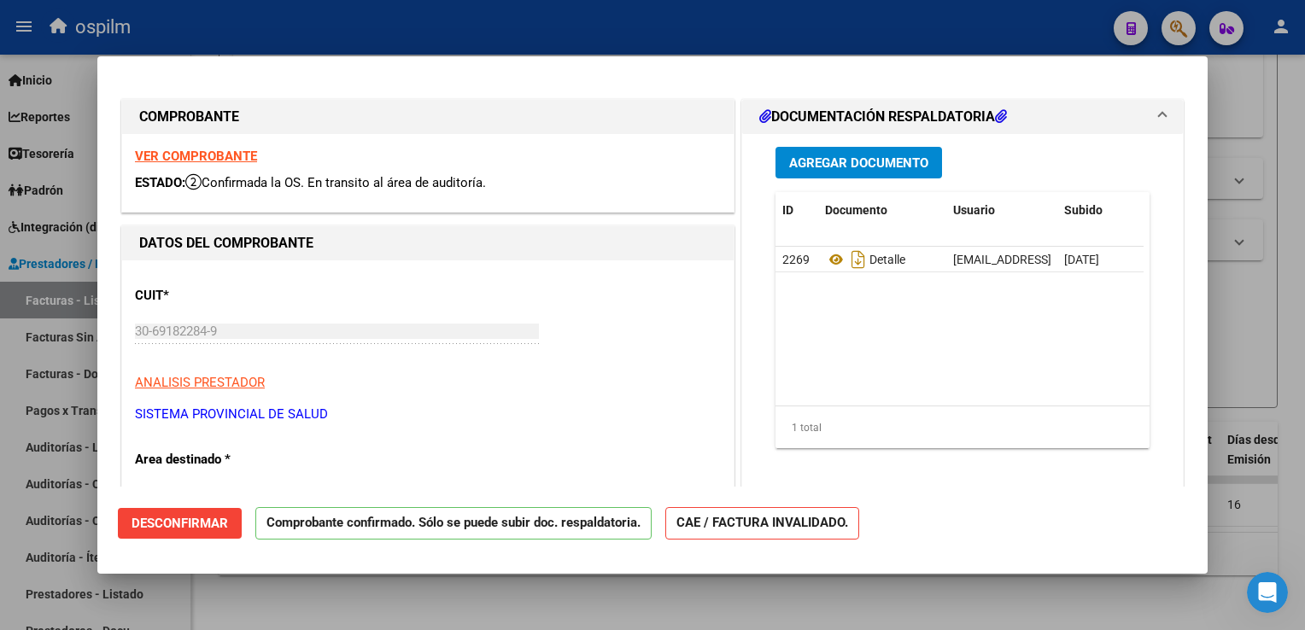
click at [1280, 231] on div at bounding box center [652, 315] width 1305 height 630
type input "$ 0,00"
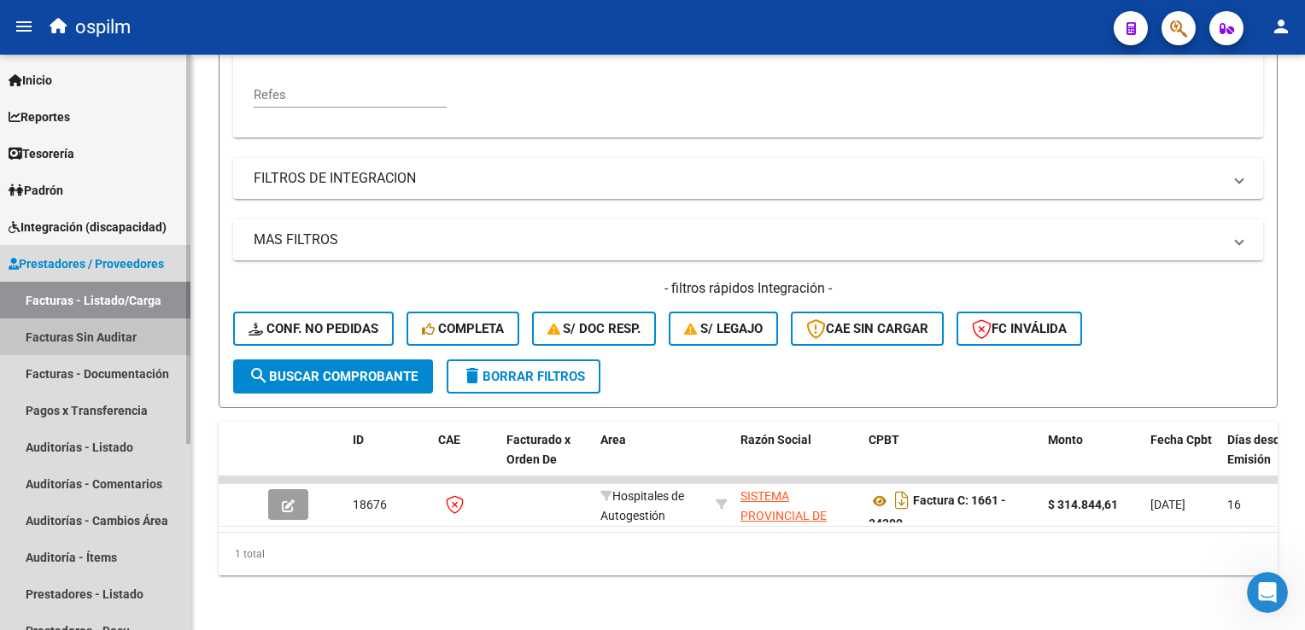
click at [87, 326] on link "Facturas Sin Auditar" at bounding box center [95, 337] width 191 height 37
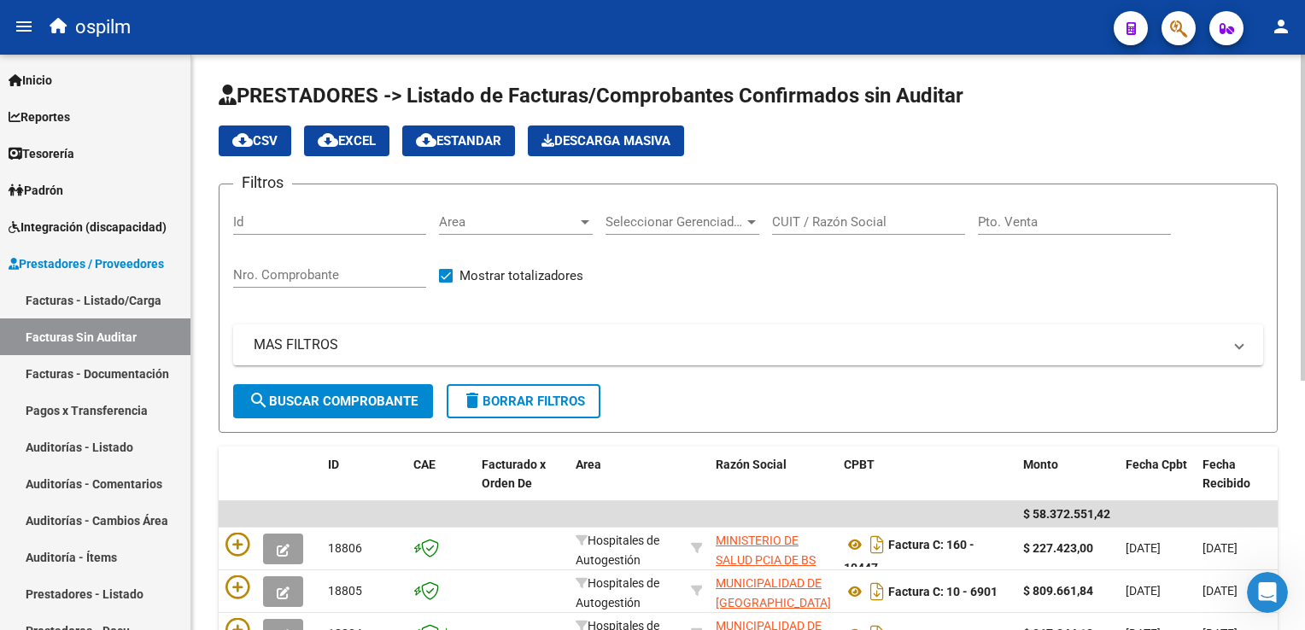
click at [304, 282] on div "Nro. Comprobante" at bounding box center [329, 269] width 193 height 37
type input "34200"
click at [308, 394] on span "search Buscar Comprobante" at bounding box center [333, 401] width 169 height 15
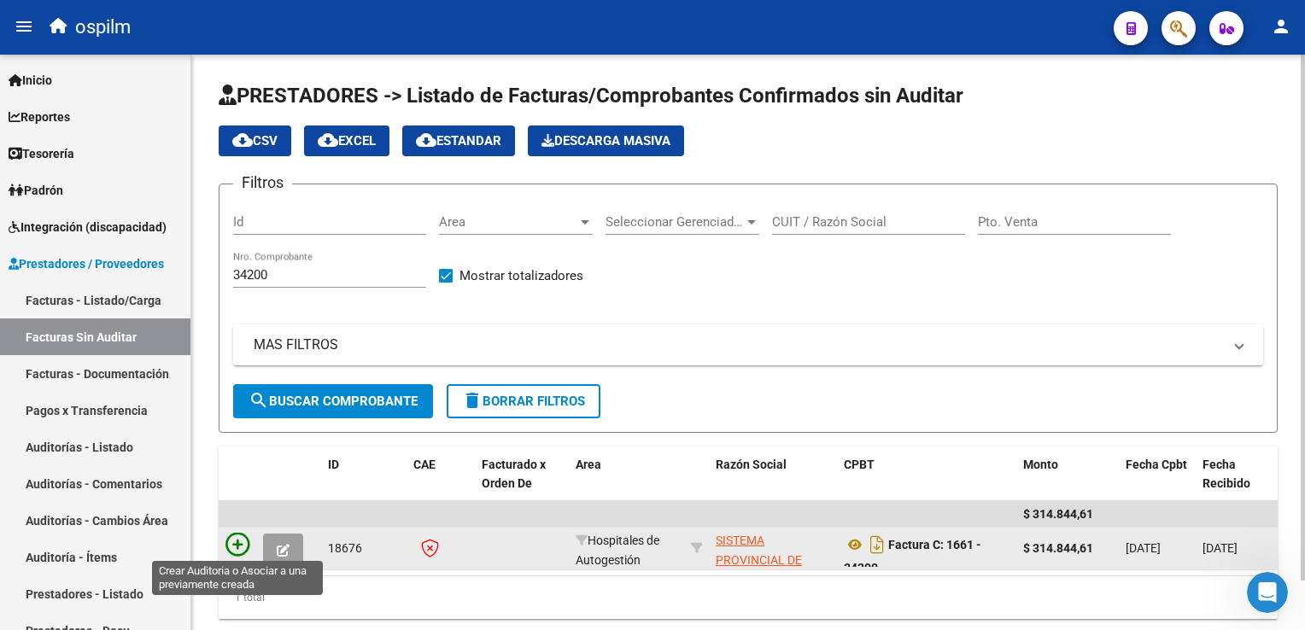
click at [243, 541] on icon at bounding box center [238, 545] width 24 height 24
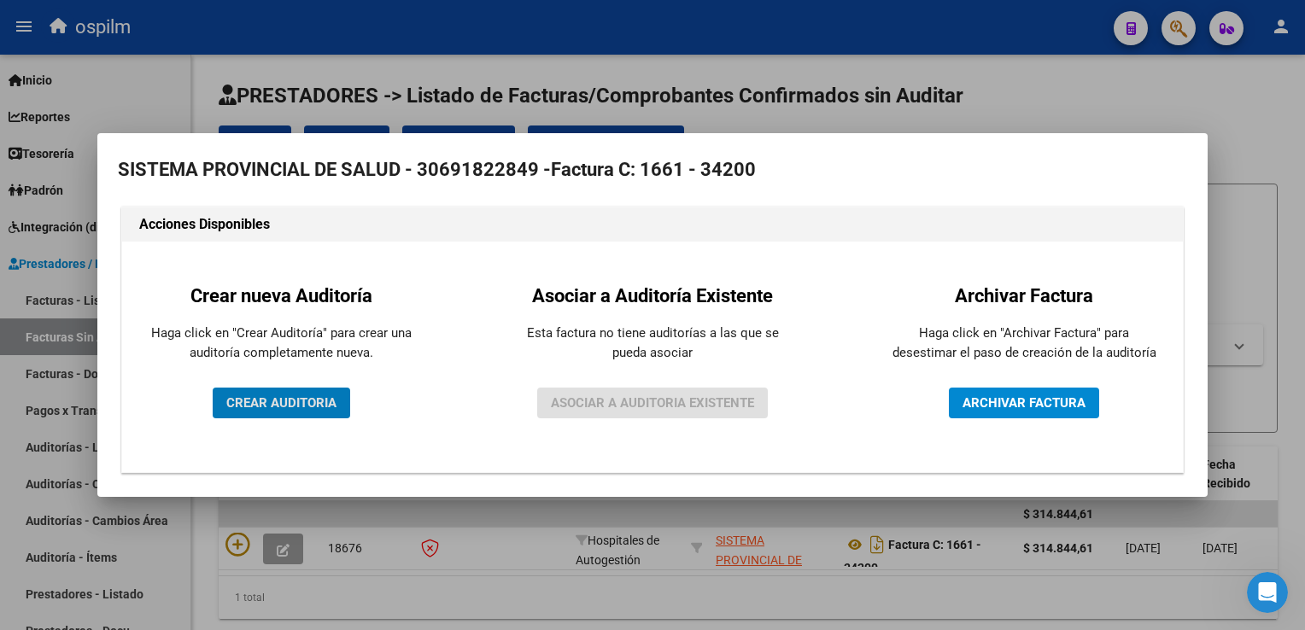
click at [274, 412] on button "CREAR AUDITORIA" at bounding box center [282, 403] width 138 height 31
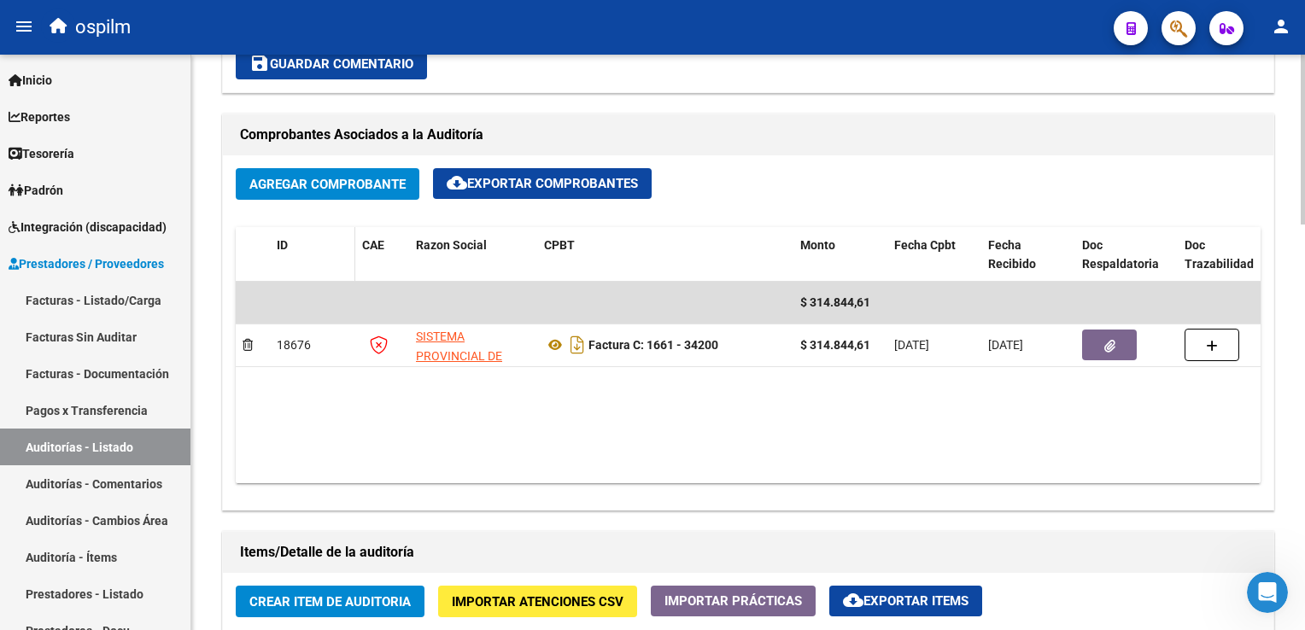
scroll to position [1025, 0]
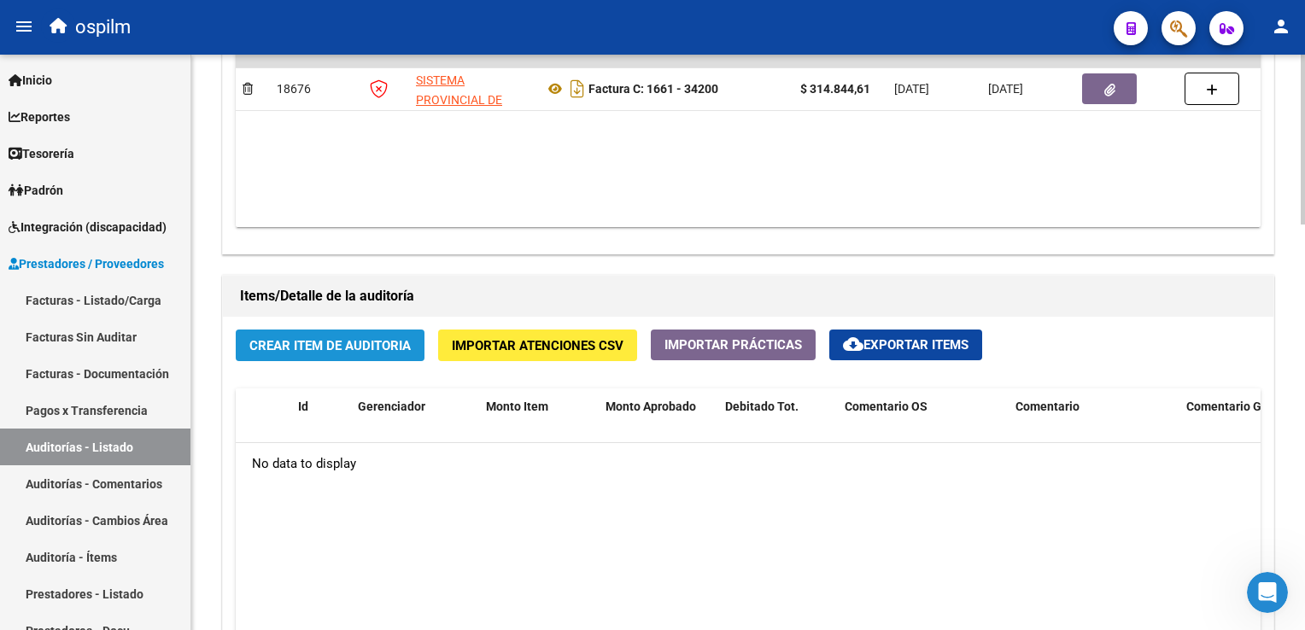
click at [326, 349] on span "Crear Item de Auditoria" at bounding box center [329, 345] width 161 height 15
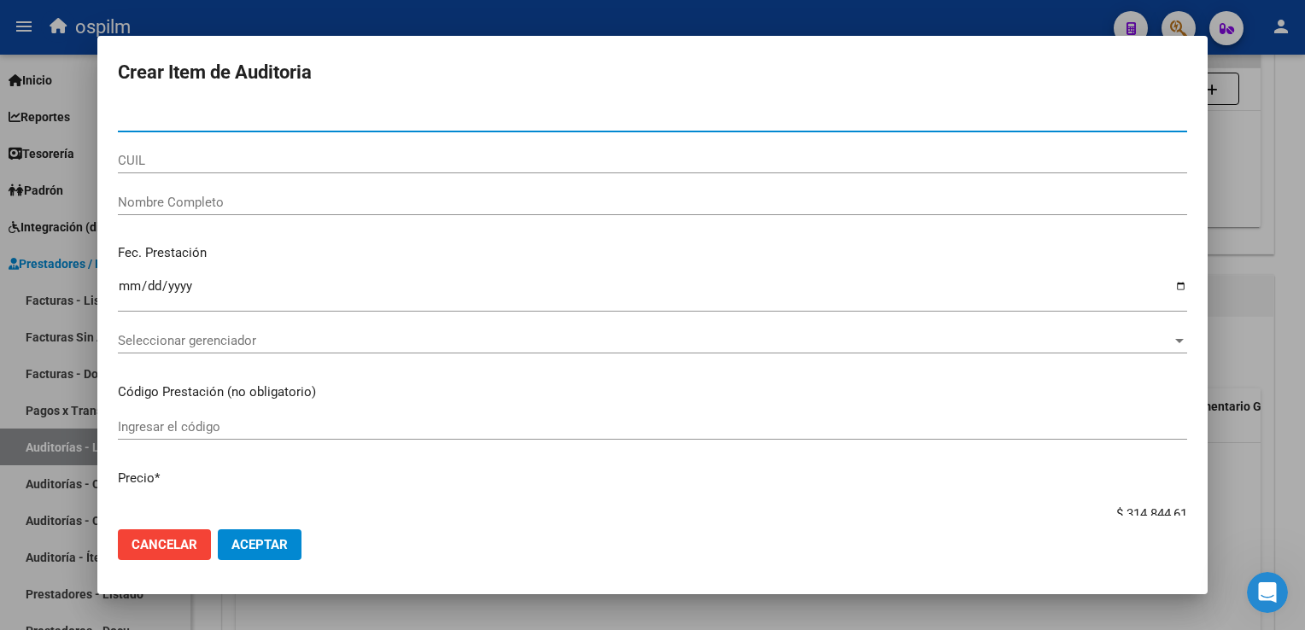
click at [123, 123] on input "Nro Documento" at bounding box center [653, 118] width 1070 height 15
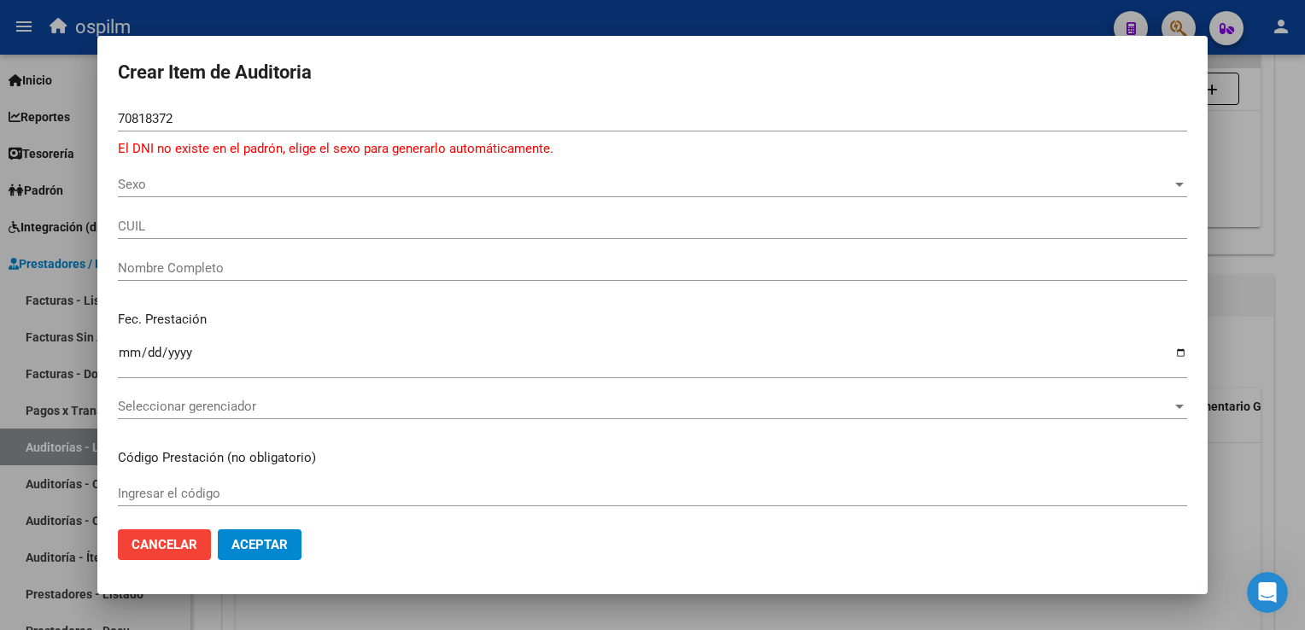
drag, startPoint x: 155, startPoint y: 97, endPoint x: -3, endPoint y: 97, distance: 158.1
click at [0, 97] on html "menu ospilm person Firma Express Inicio Calendario SSS Instructivos Contacto OS…" at bounding box center [652, 315] width 1305 height 630
drag, startPoint x: 0, startPoint y: 97, endPoint x: 181, endPoint y: 119, distance: 182.5
click at [181, 119] on input "70818372" at bounding box center [653, 118] width 1070 height 15
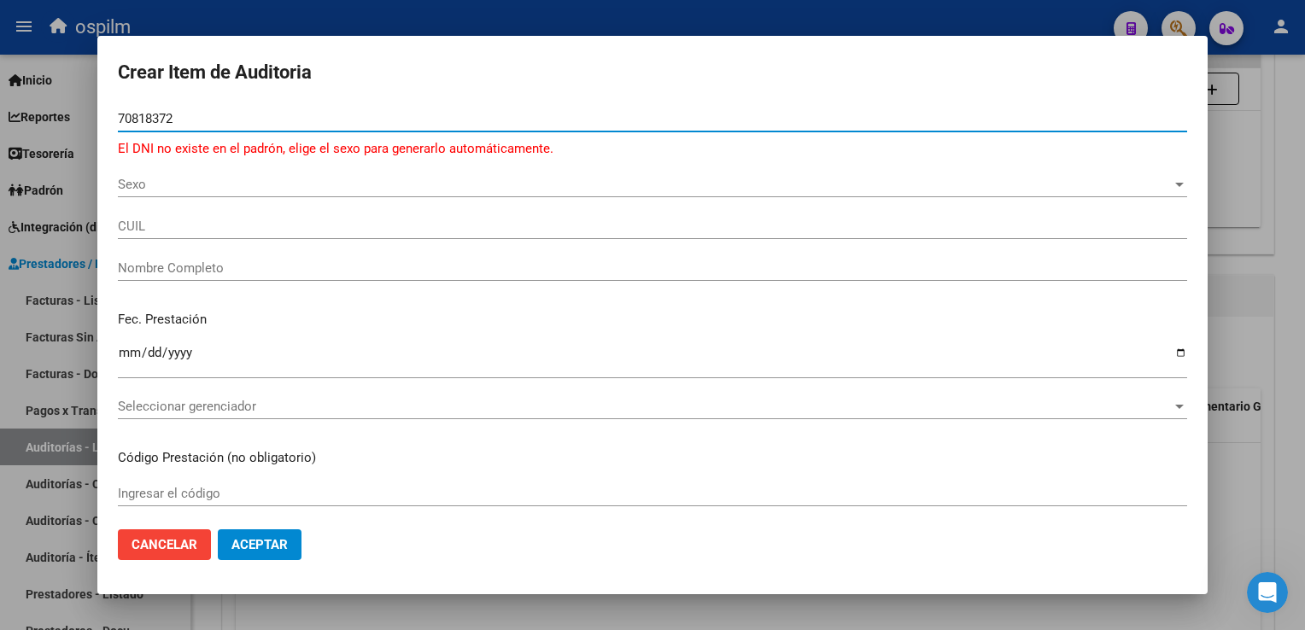
drag, startPoint x: 184, startPoint y: 121, endPoint x: -3, endPoint y: 103, distance: 188.0
click at [0, 103] on html "menu ospilm person Firma Express Inicio Calendario SSS Instructivos Contacto OS…" at bounding box center [652, 315] width 1305 height 630
type input "1540"
type input "1"
type input "48712086"
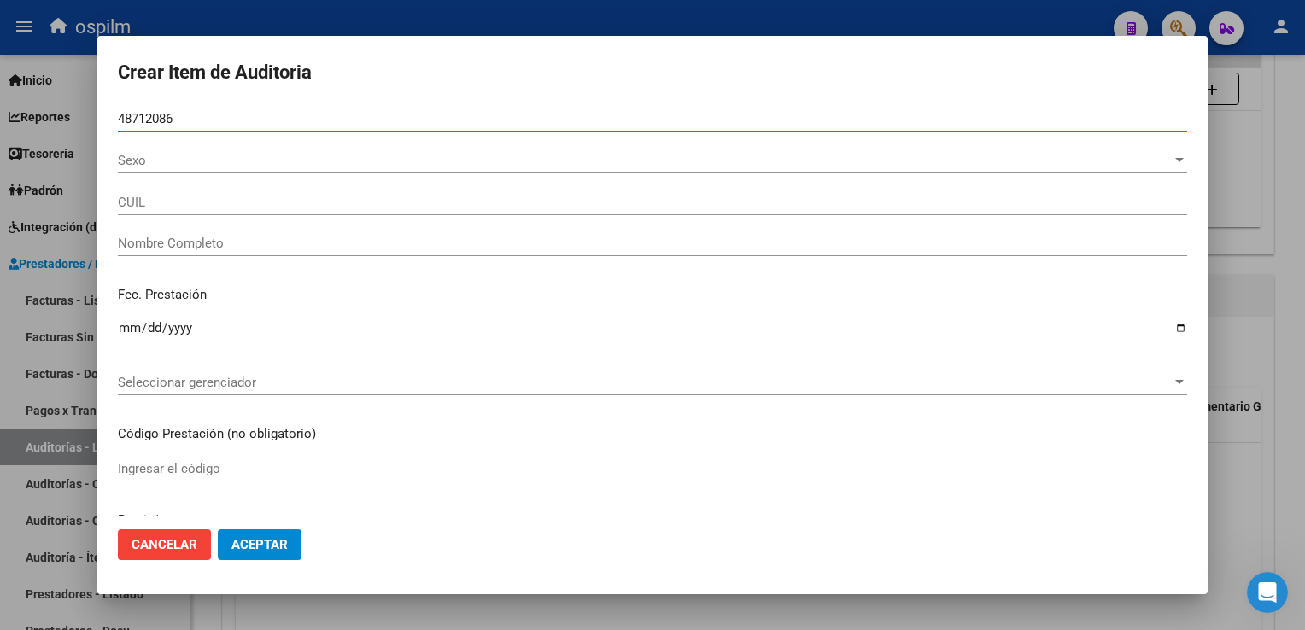
type input "27487120869"
type input "[PERSON_NAME] DEL MILAGR -"
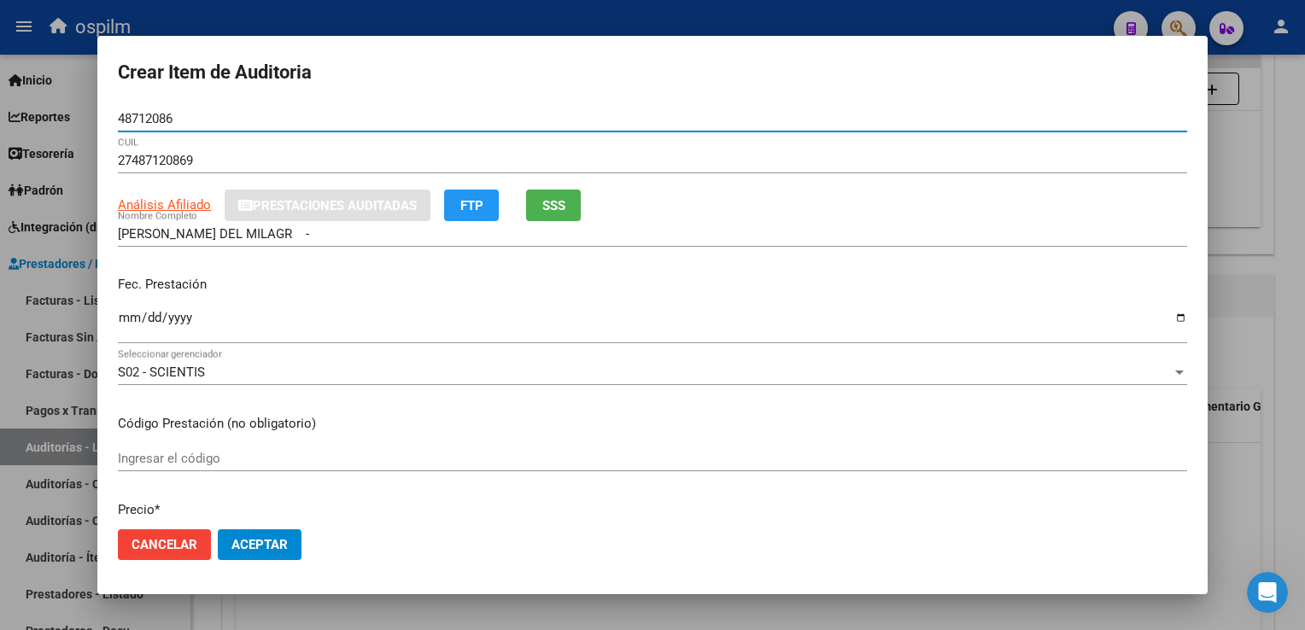
type input "48712086"
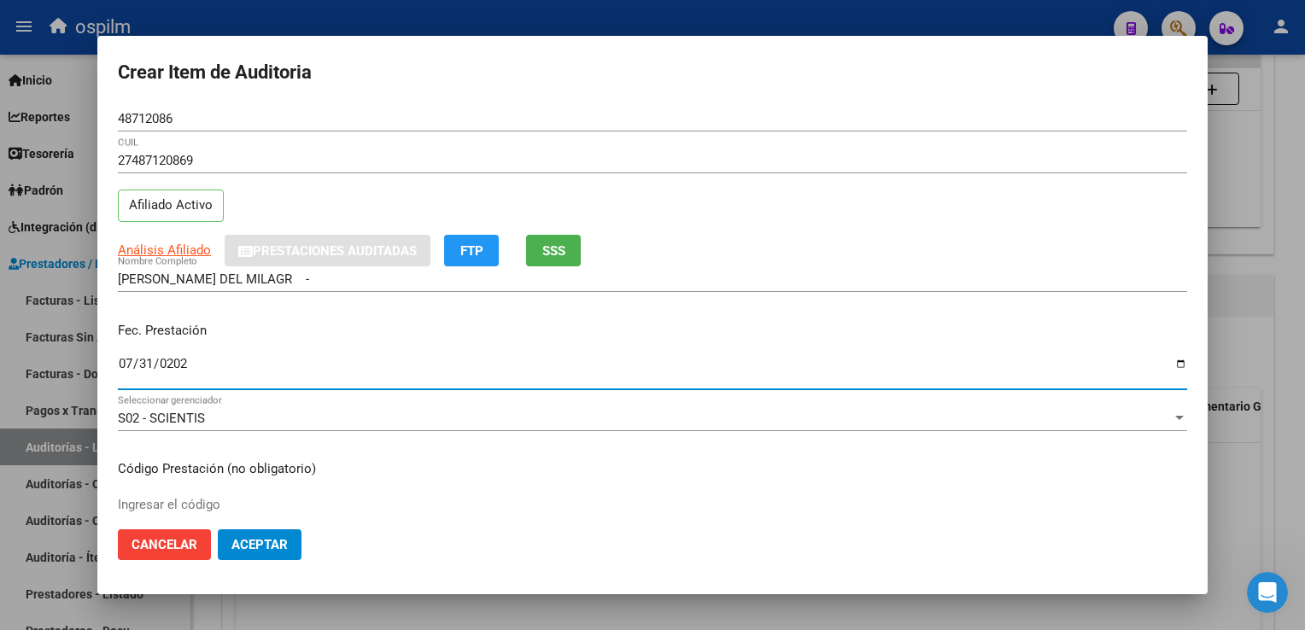
type input "[DATE]"
